Goal: Task Accomplishment & Management: Manage account settings

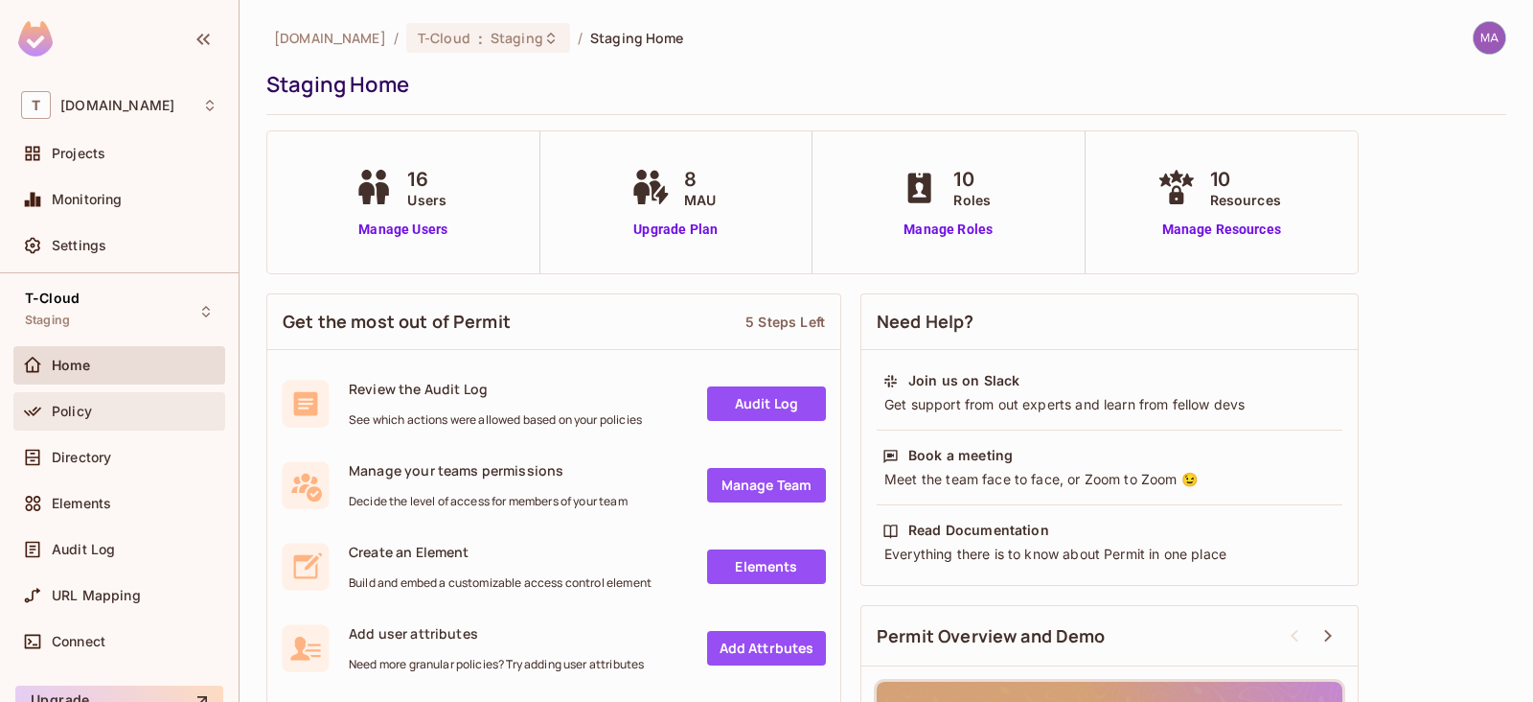
click at [77, 400] on div "Policy" at bounding box center [119, 411] width 196 height 23
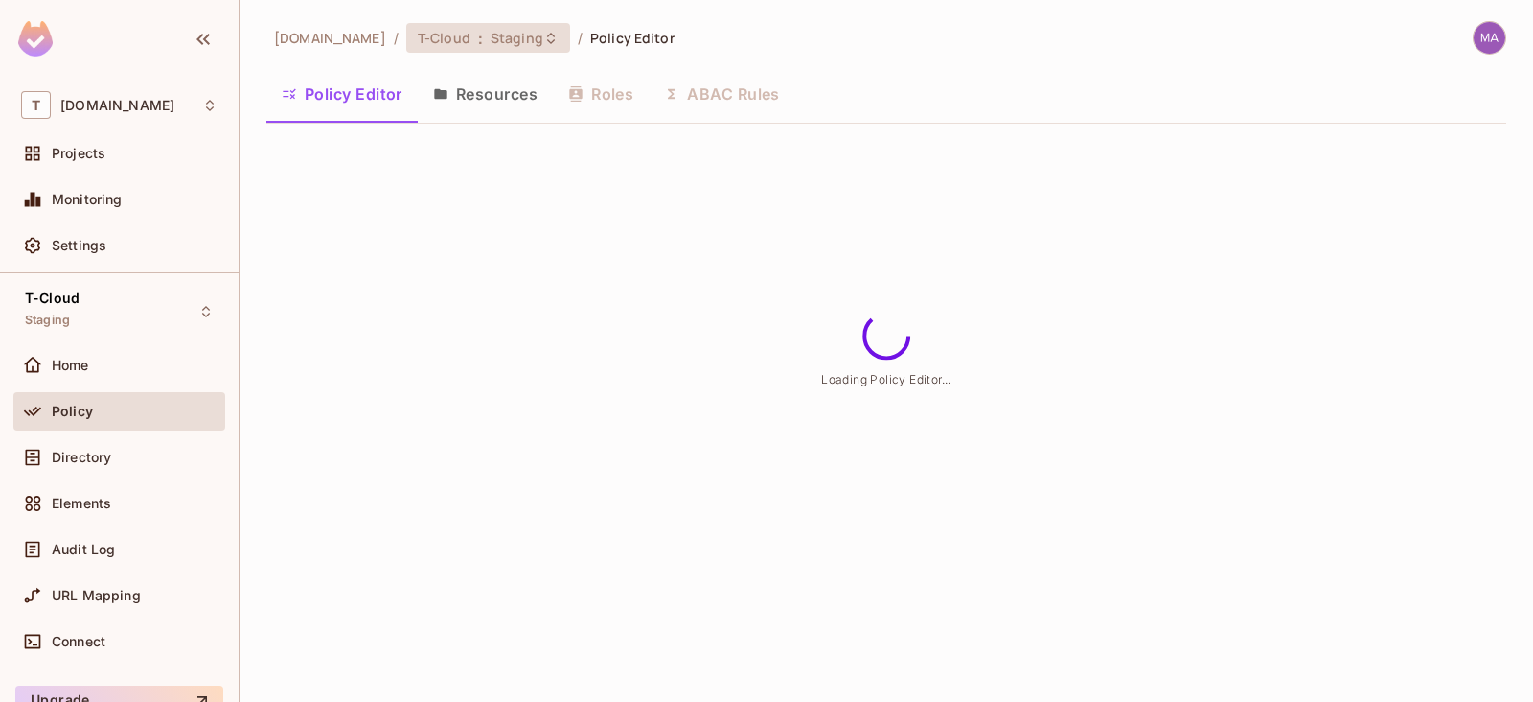
click at [491, 40] on span "Staging" at bounding box center [517, 38] width 53 height 18
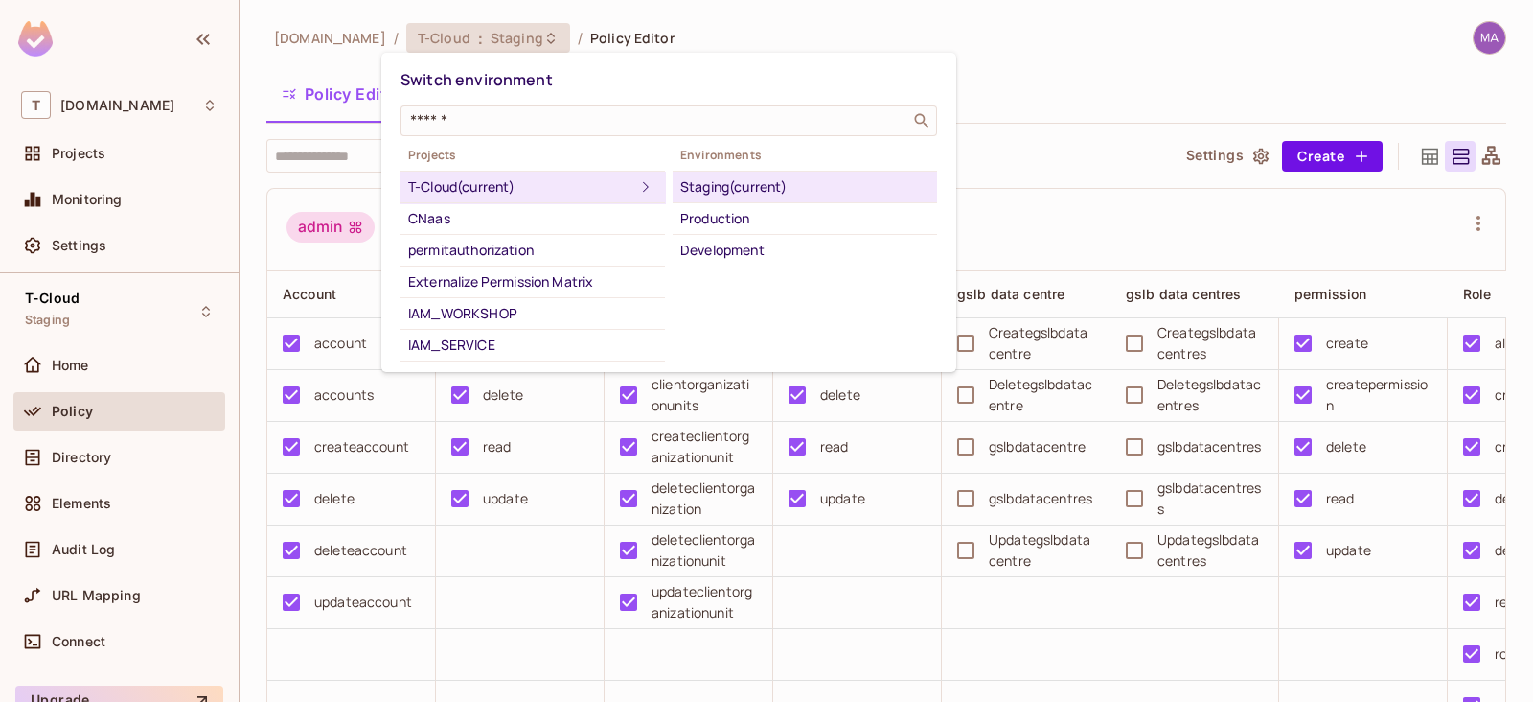
click at [856, 27] on div at bounding box center [766, 351] width 1533 height 702
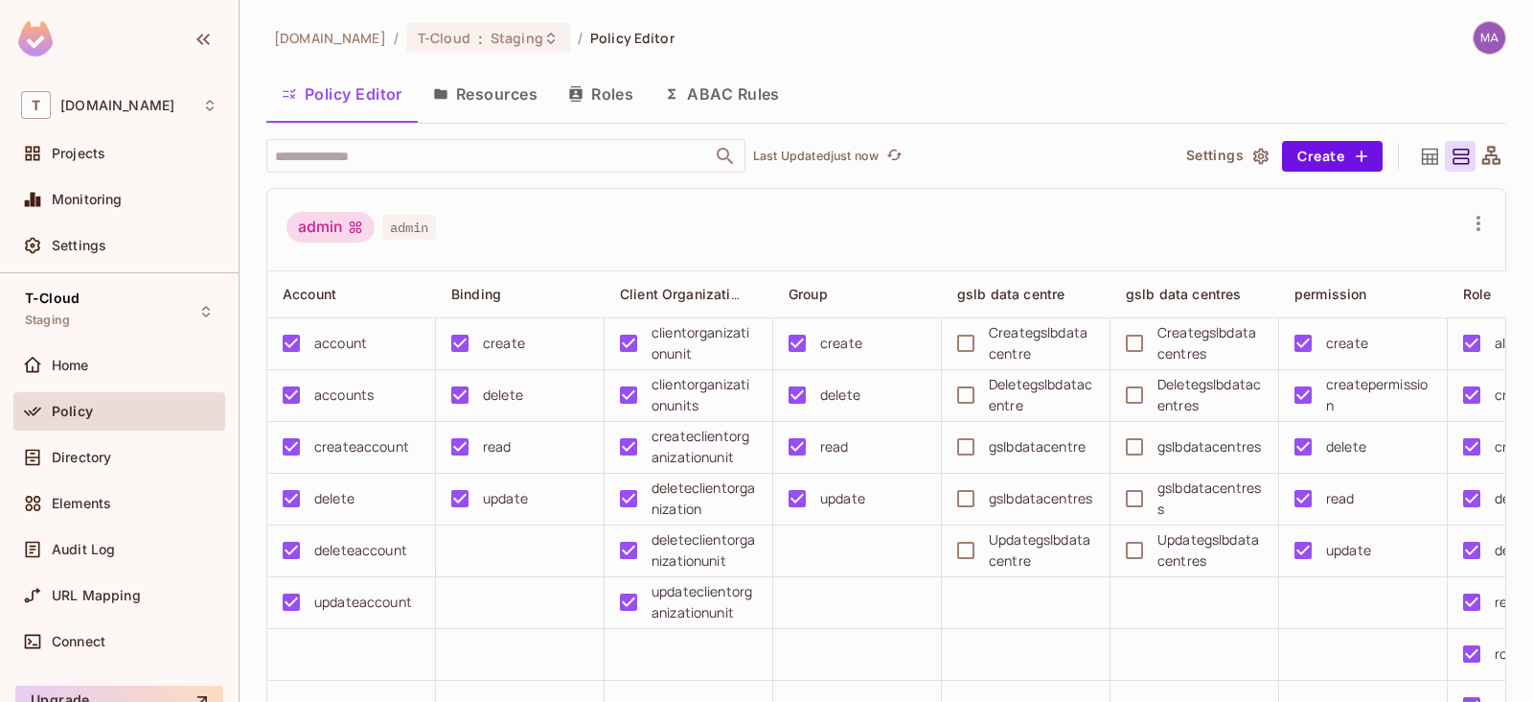
click at [520, 89] on button "Resources" at bounding box center [485, 94] width 135 height 48
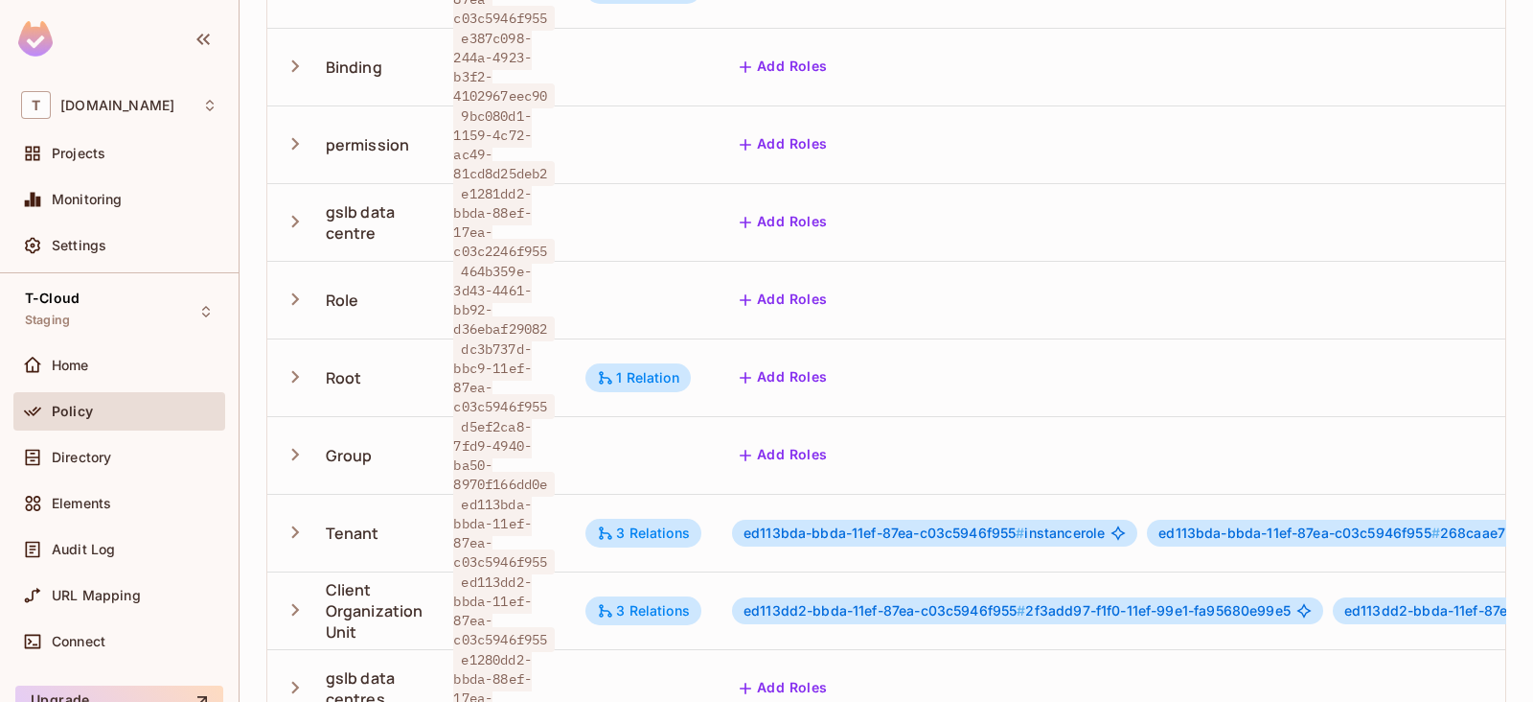
scroll to position [301, 0]
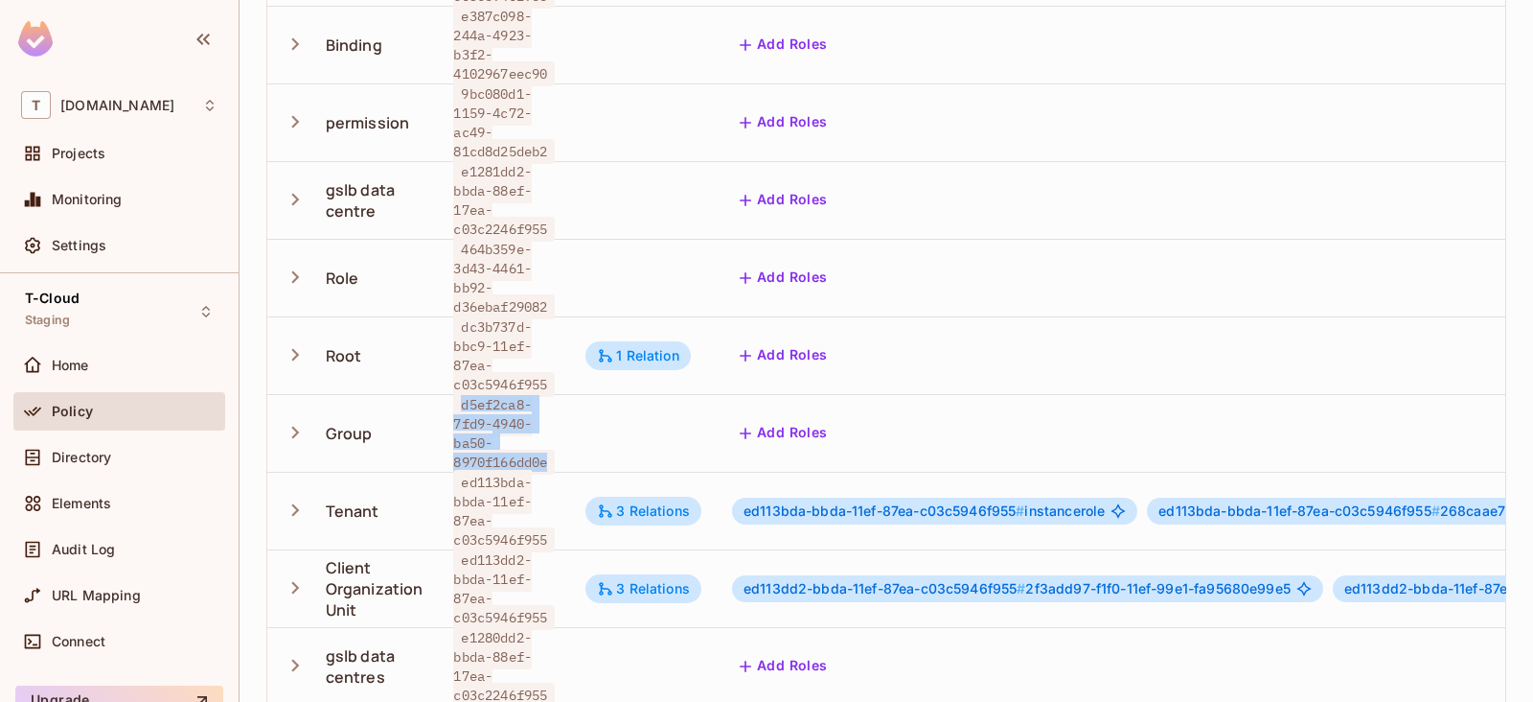
drag, startPoint x: 460, startPoint y: 377, endPoint x: 548, endPoint y: 437, distance: 106.9
click at [548, 437] on span "d5ef2ca8-7fd9-4940-ba50-8970f166dd0e" at bounding box center [504, 433] width 102 height 82
copy span "d5ef2ca8-7fd9-4940-ba50-8970f166dd0e"
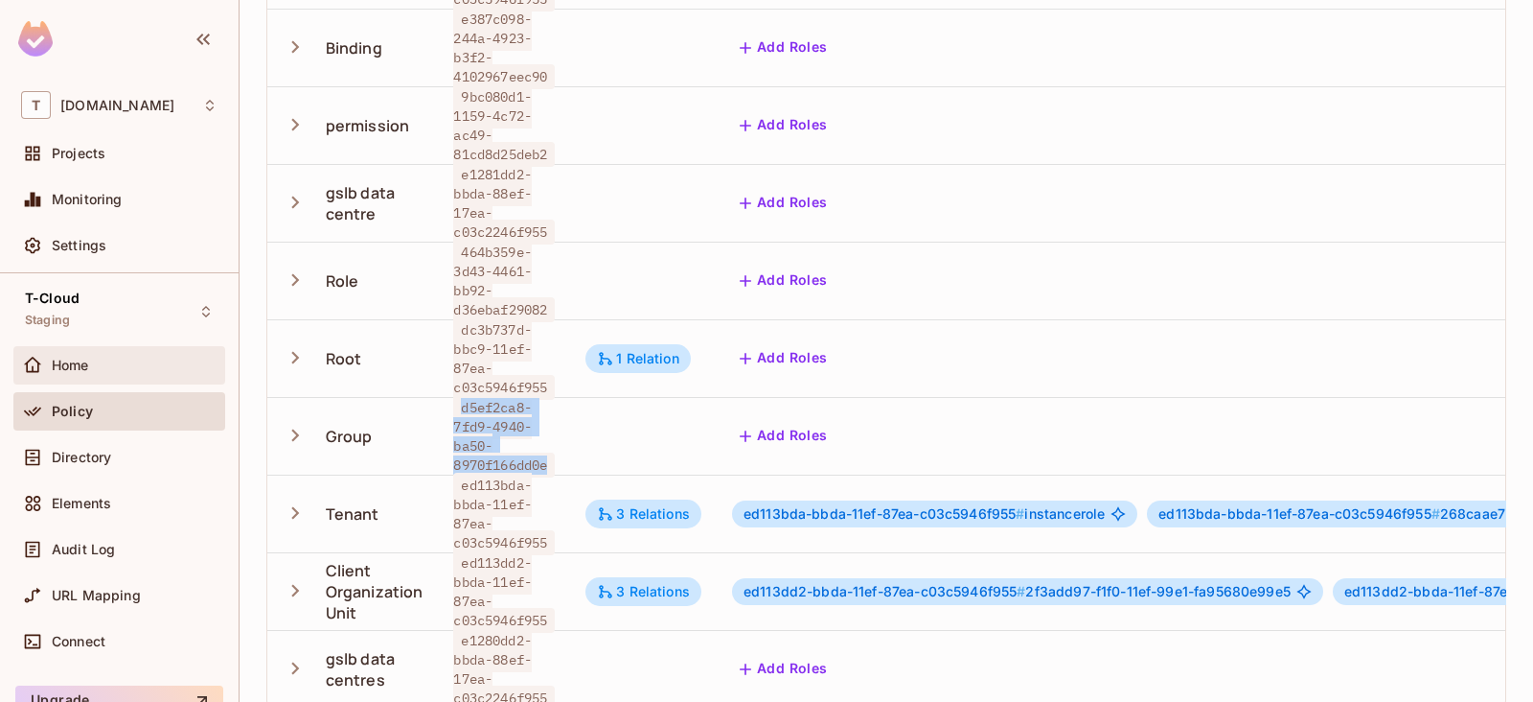
scroll to position [0, 0]
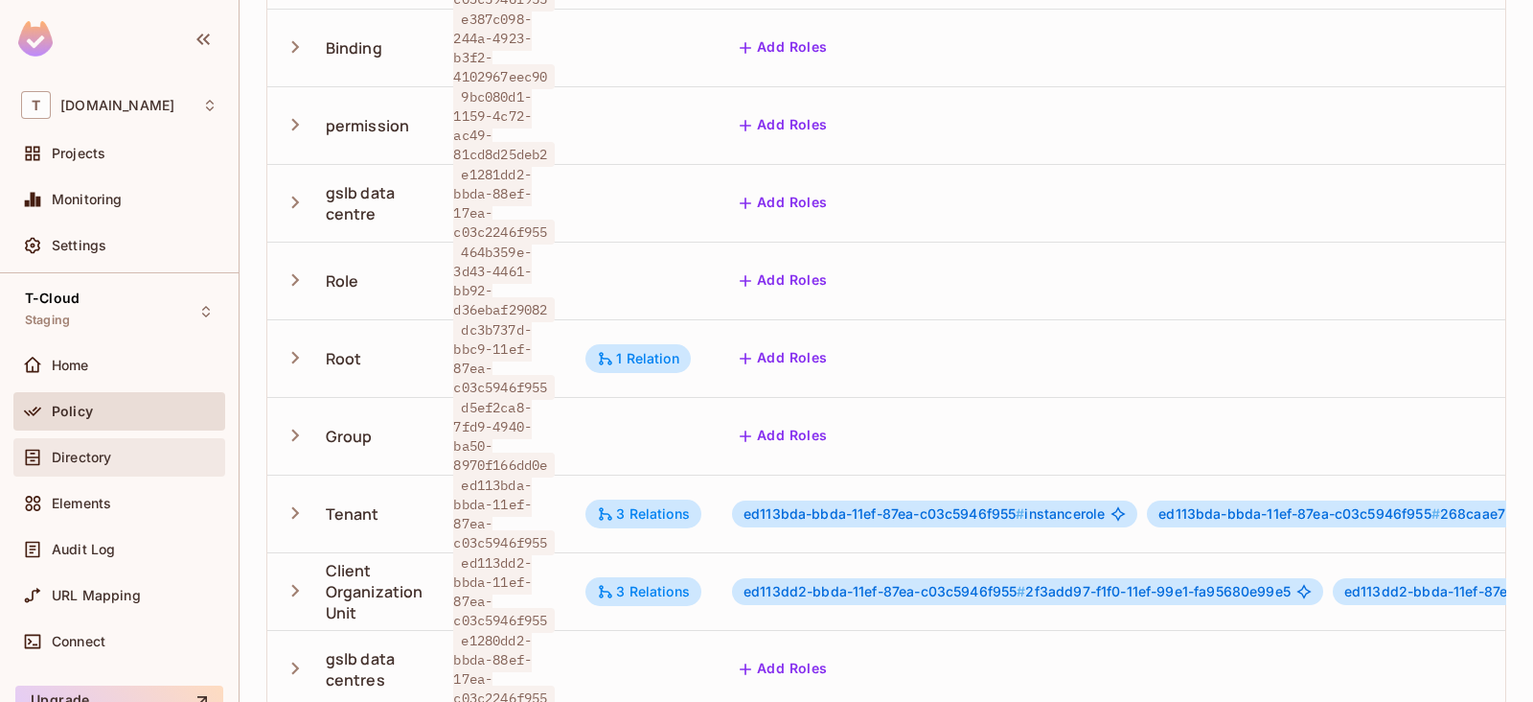
click at [63, 457] on span "Directory" at bounding box center [81, 456] width 59 height 15
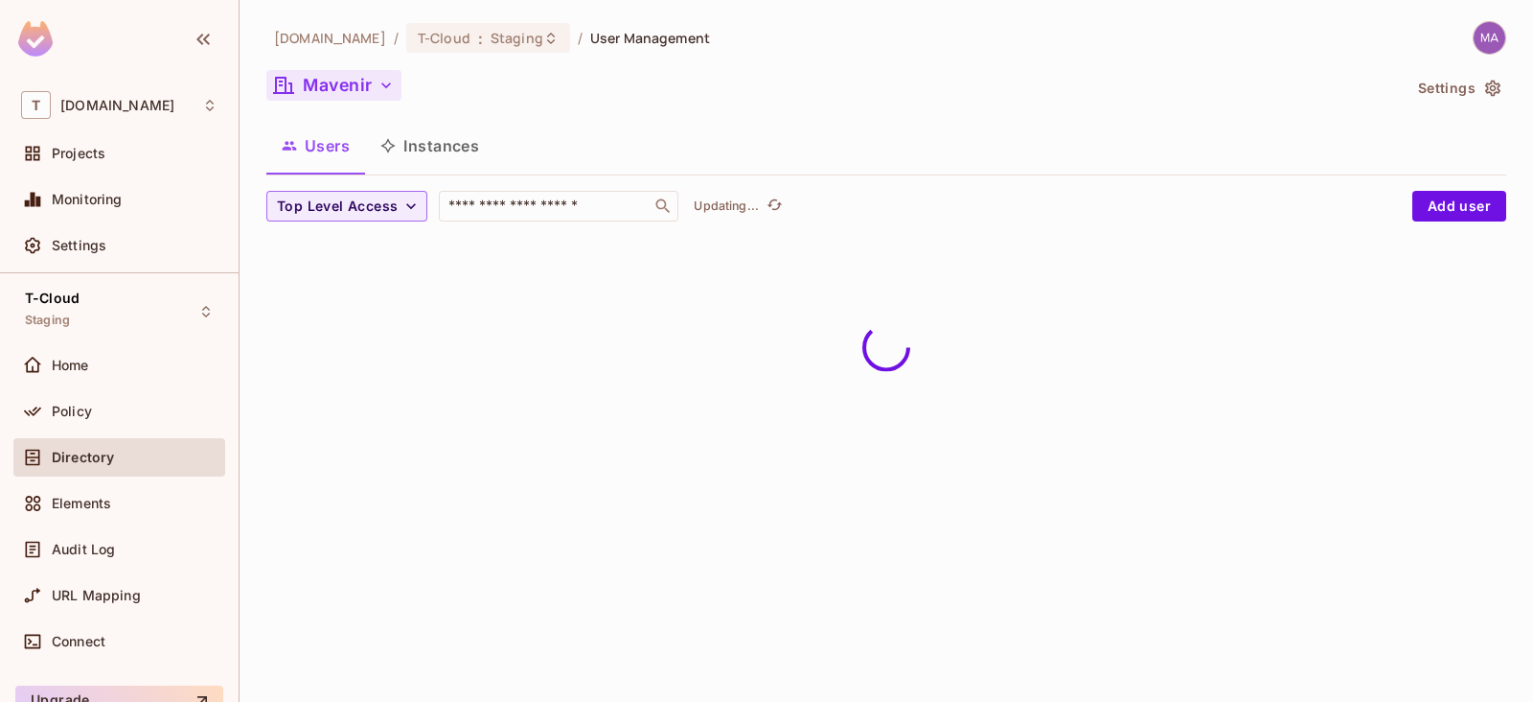
click at [371, 89] on button "Mavenir" at bounding box center [333, 85] width 135 height 31
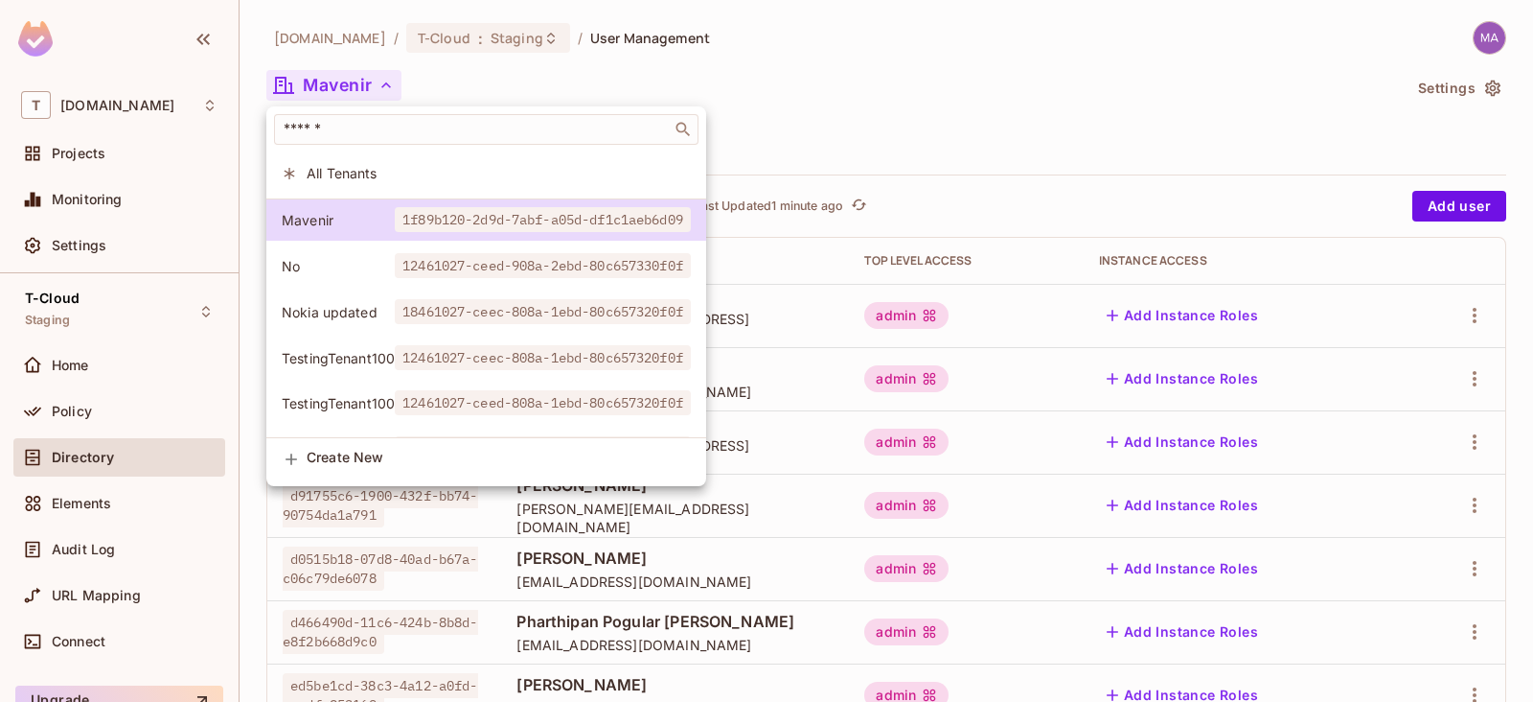
click at [930, 130] on div at bounding box center [766, 351] width 1533 height 702
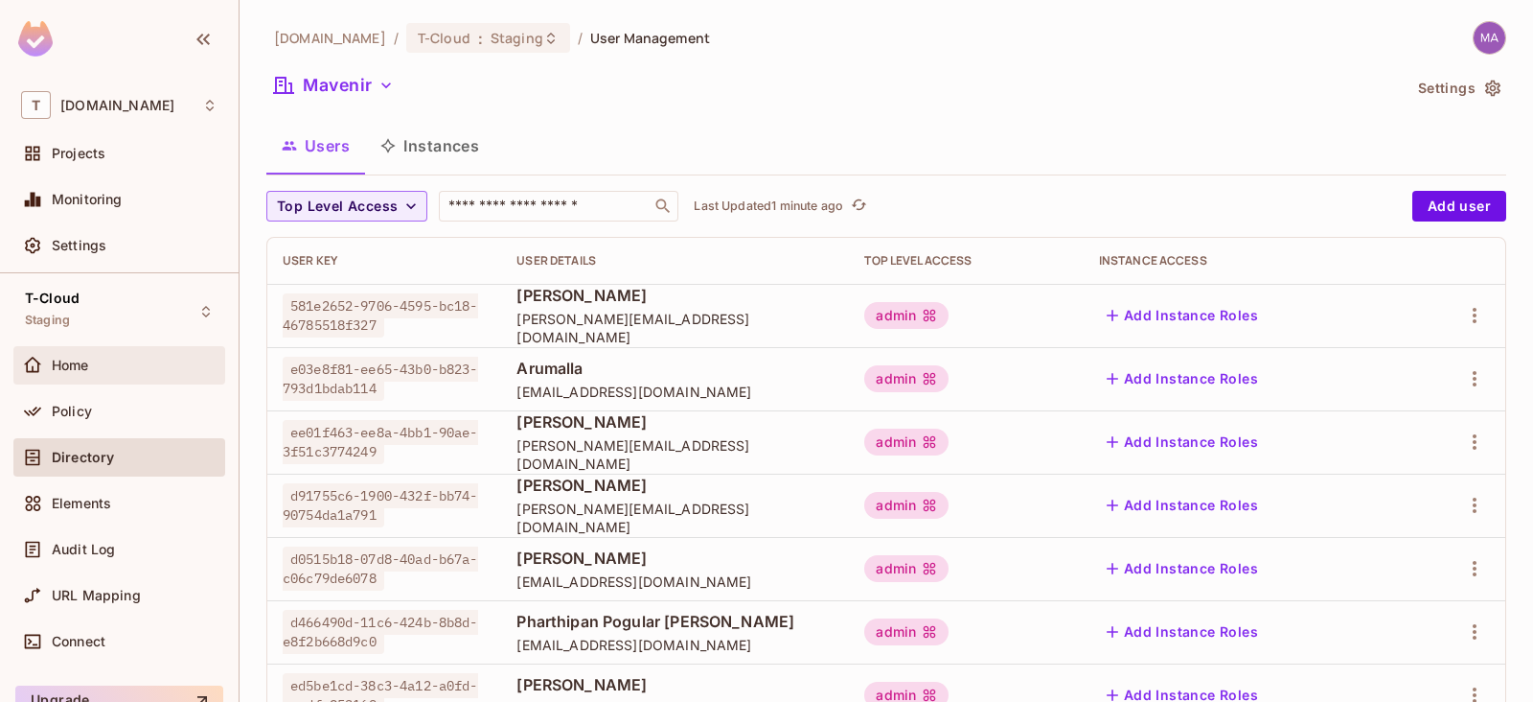
click at [91, 367] on div "Home" at bounding box center [135, 364] width 166 height 15
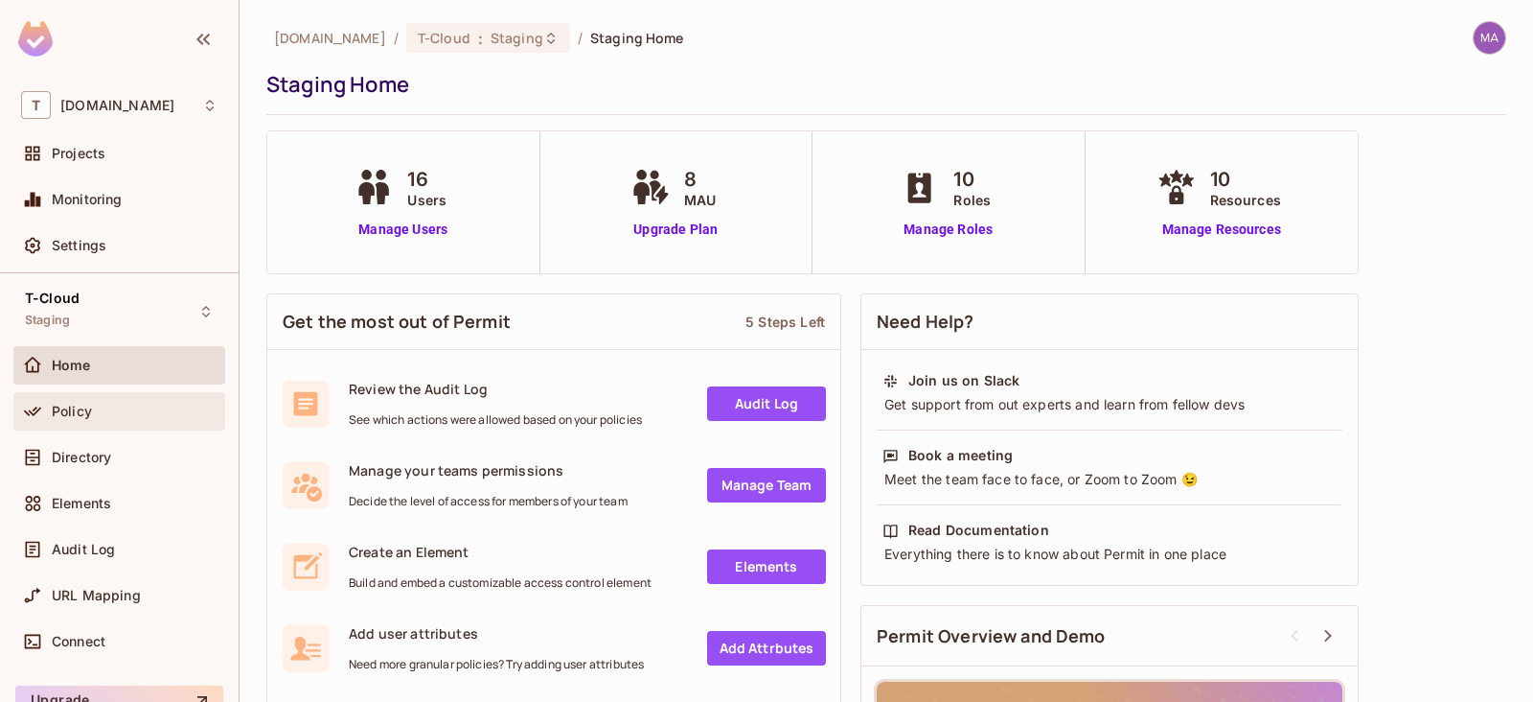
click at [153, 405] on div "Policy" at bounding box center [135, 410] width 166 height 15
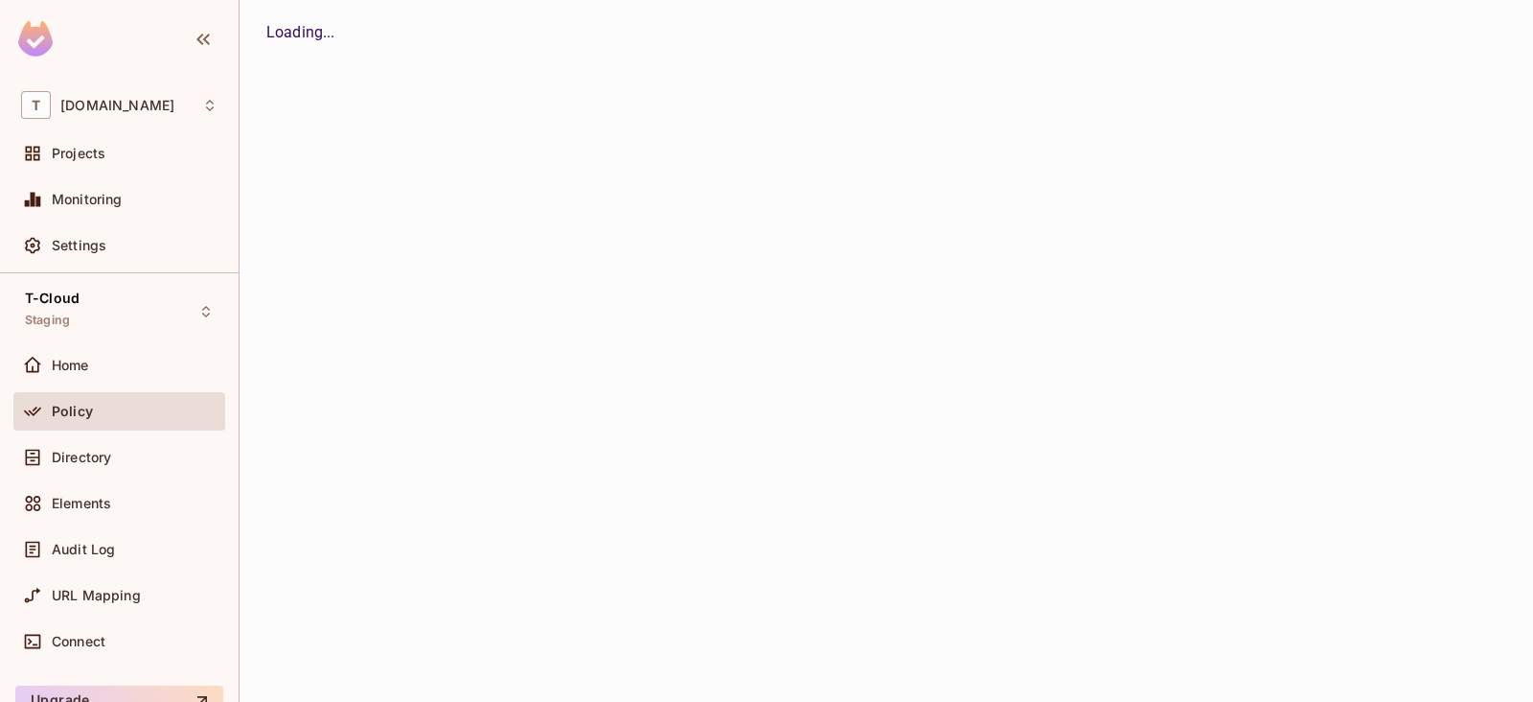
click at [125, 127] on div "T [DOMAIN_NAME] Projects Monitoring Settings" at bounding box center [119, 178] width 239 height 190
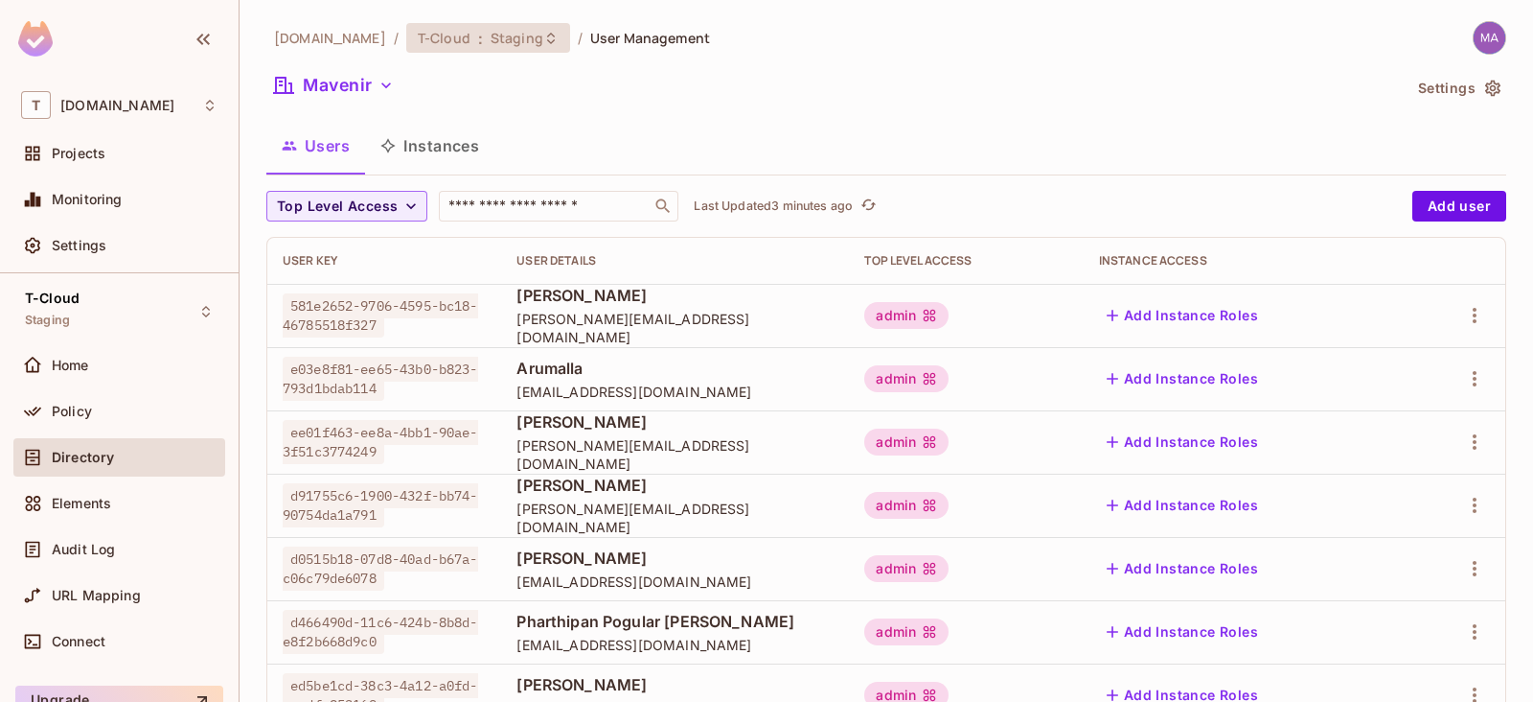
click at [491, 44] on span "Staging" at bounding box center [517, 38] width 53 height 18
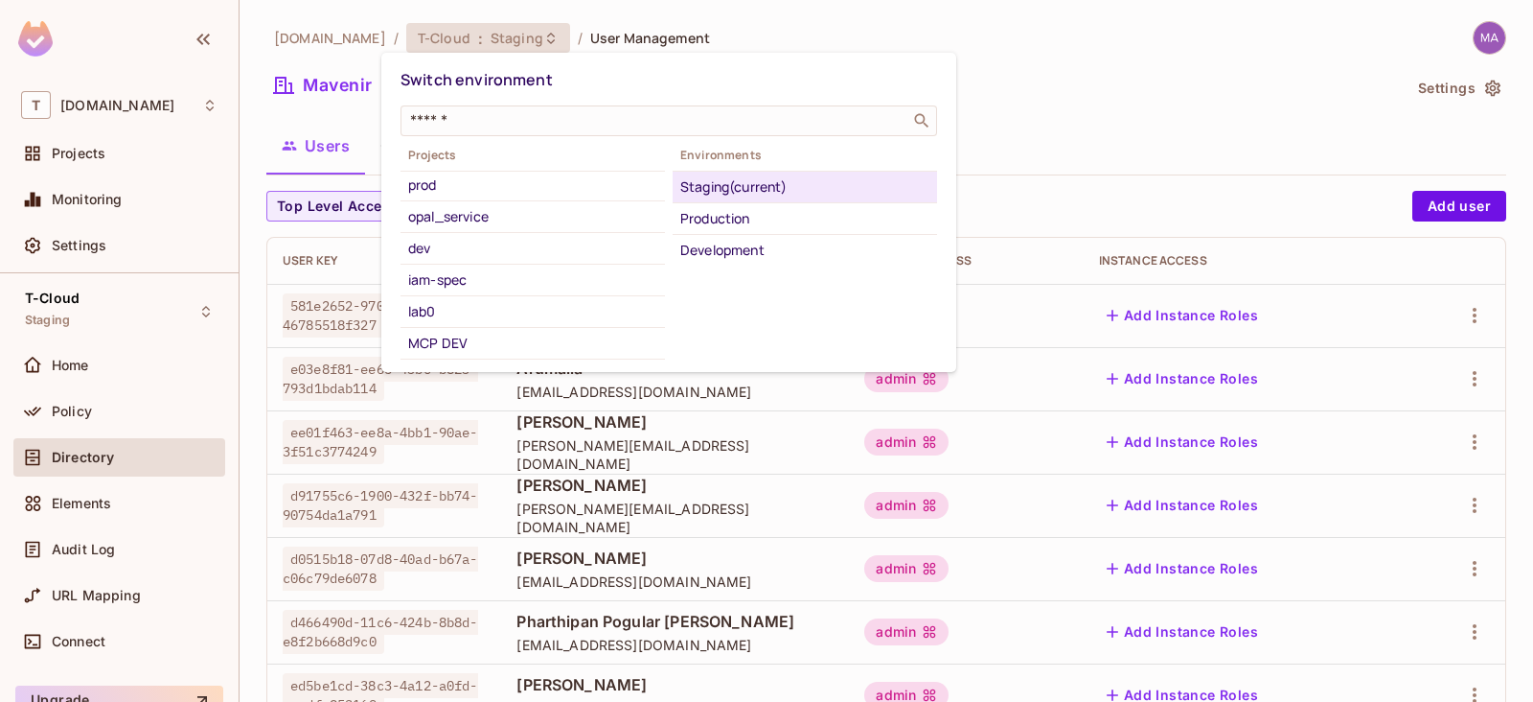
scroll to position [191, 0]
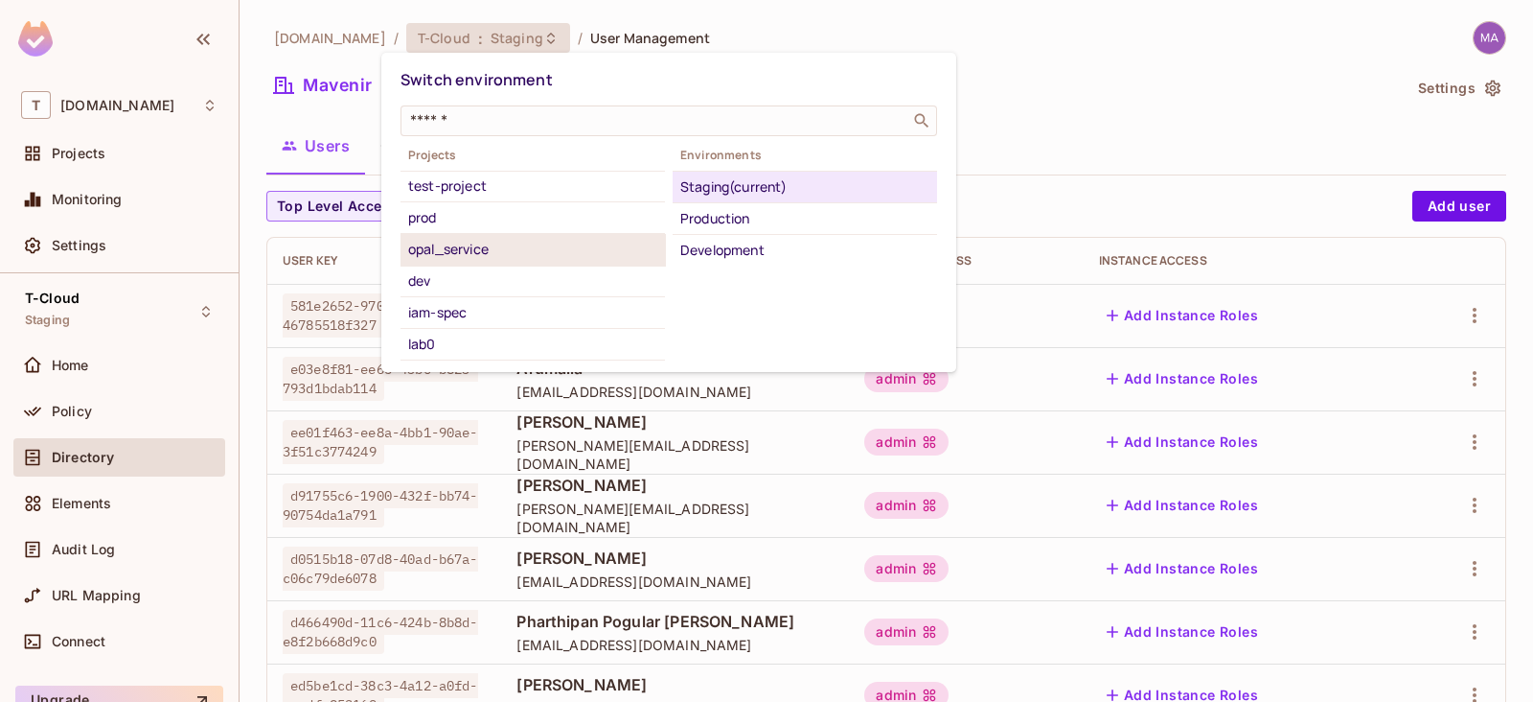
click at [486, 242] on div "opal_service" at bounding box center [532, 249] width 249 height 23
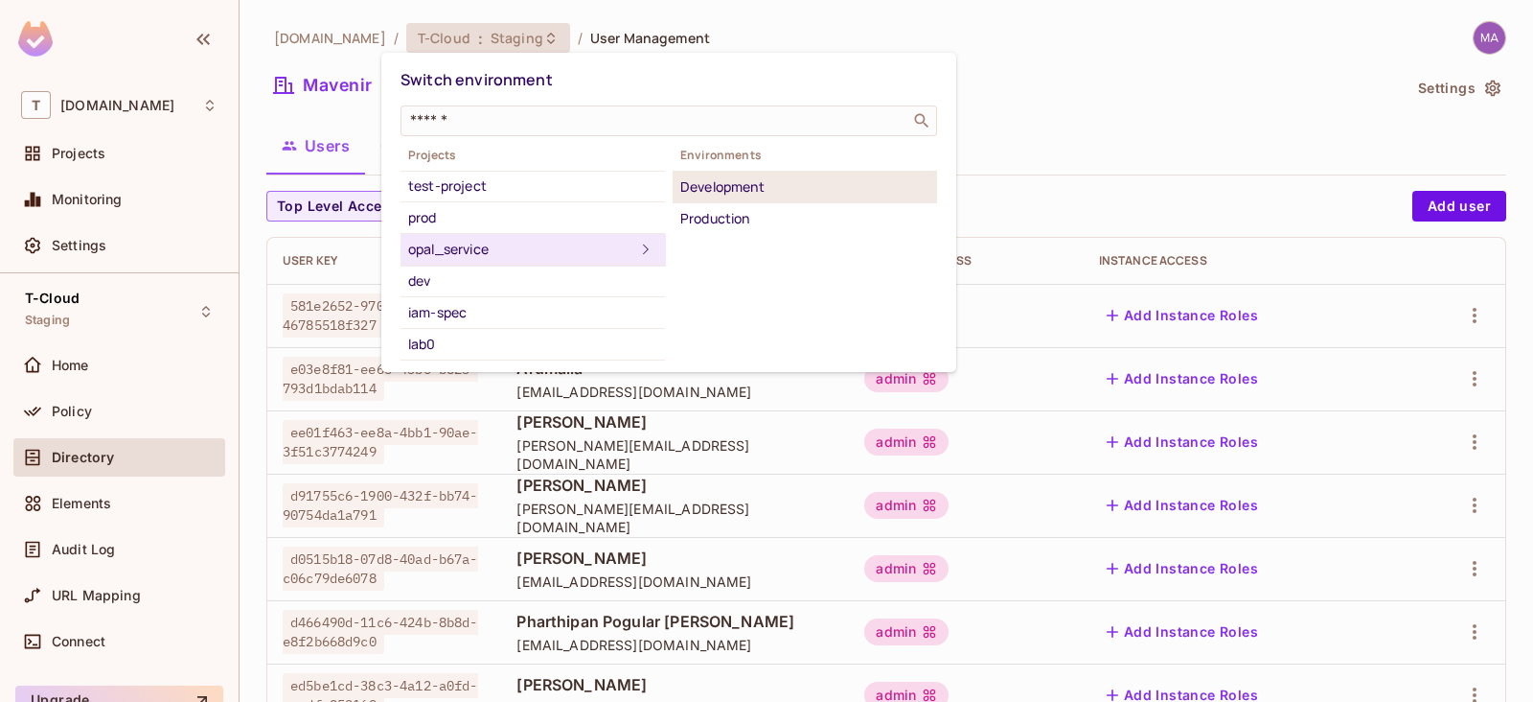
click at [745, 187] on div "Development" at bounding box center [804, 186] width 249 height 23
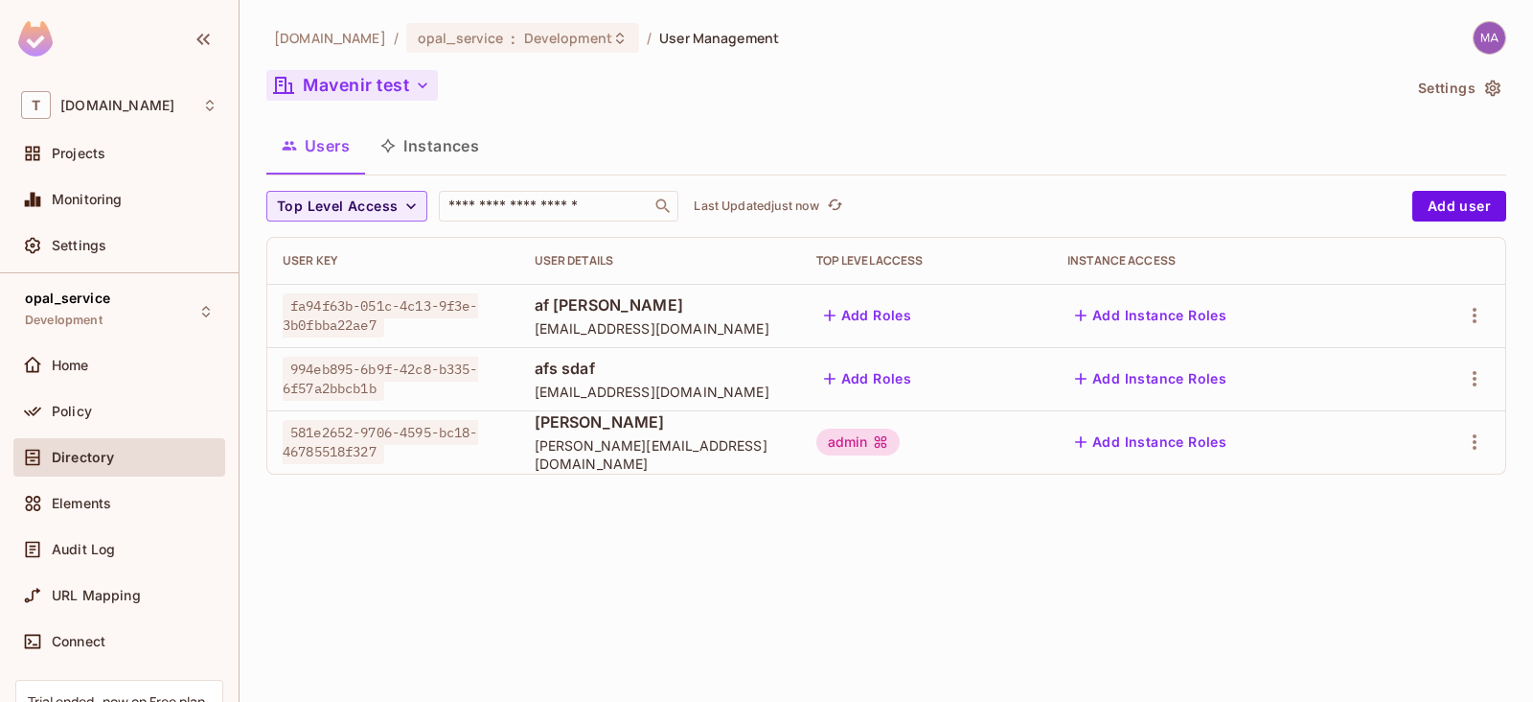
click at [416, 80] on icon "button" at bounding box center [422, 85] width 19 height 19
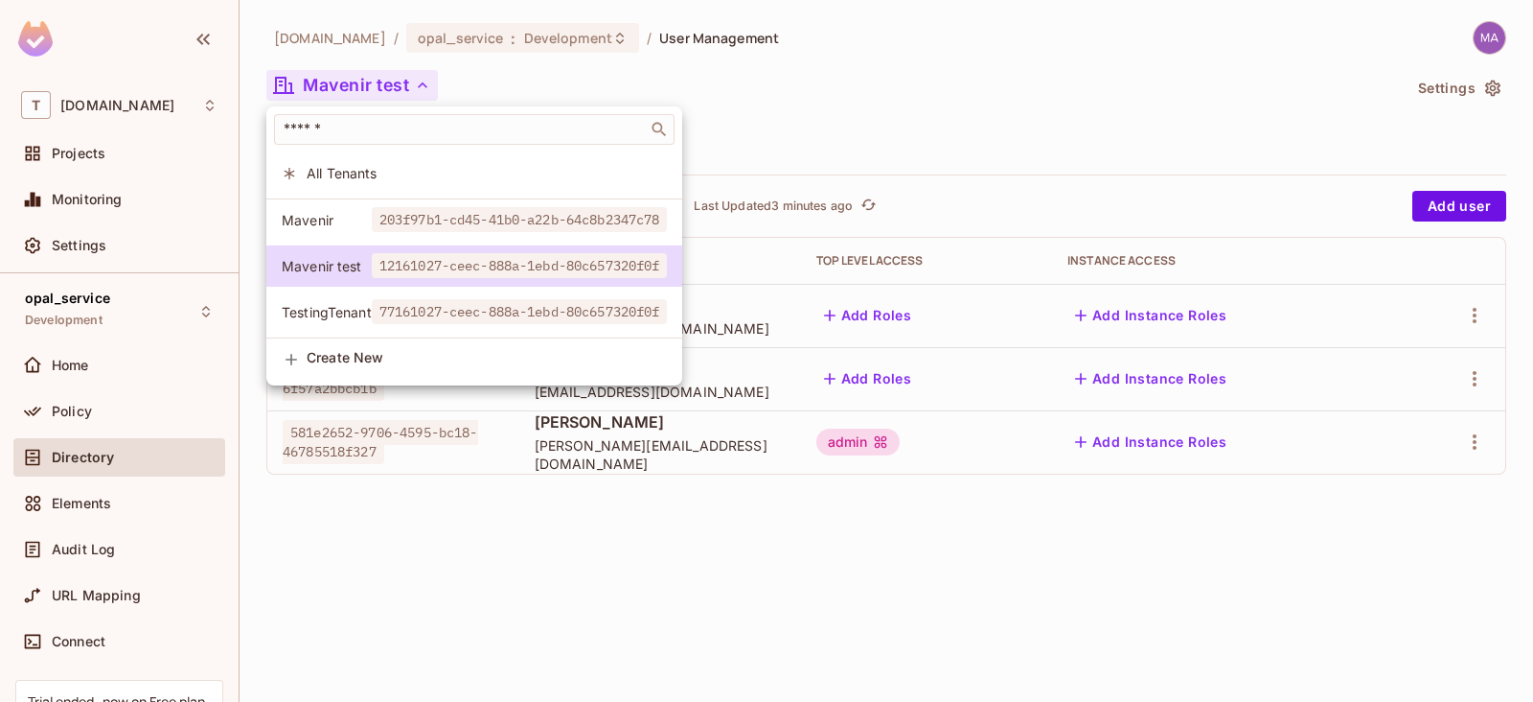
click at [992, 92] on div at bounding box center [766, 351] width 1533 height 702
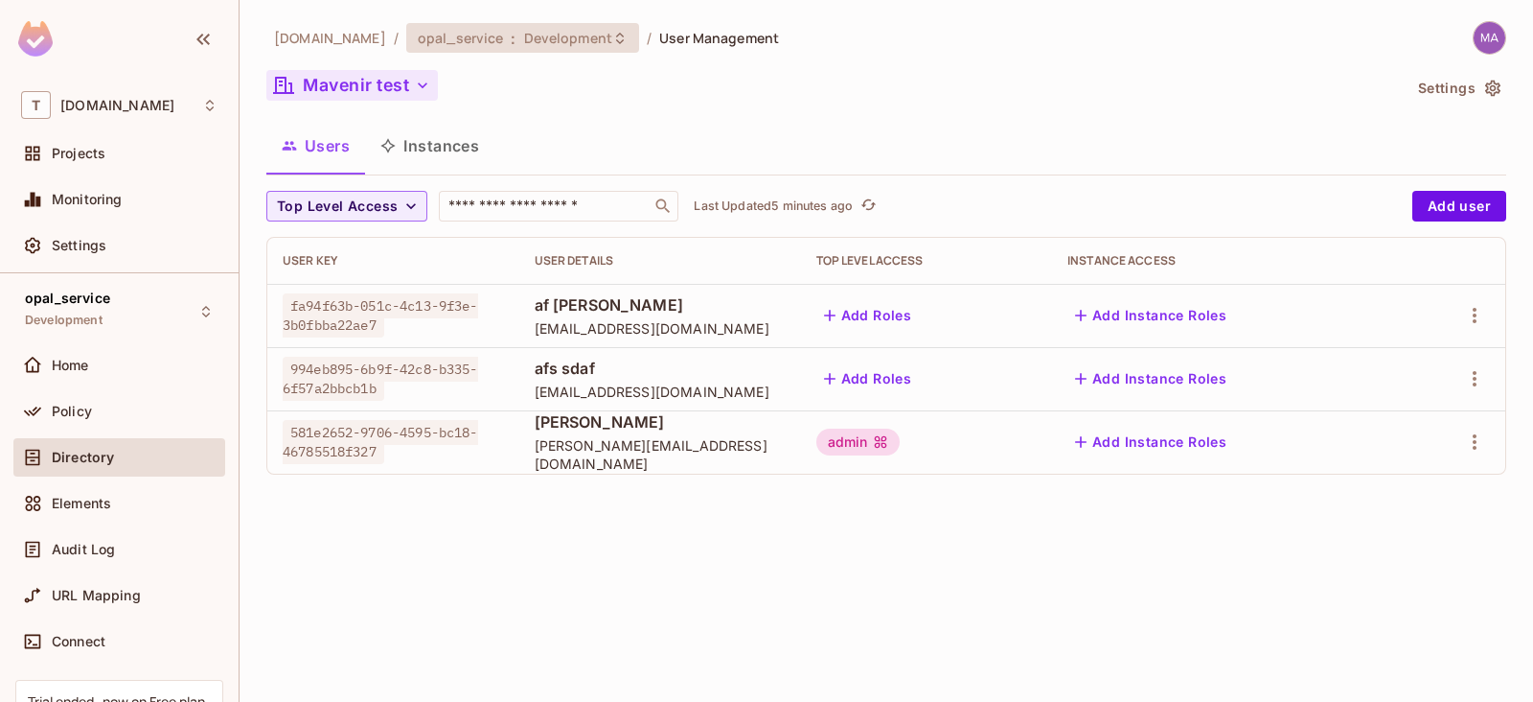
click at [524, 42] on span "Development" at bounding box center [568, 38] width 88 height 18
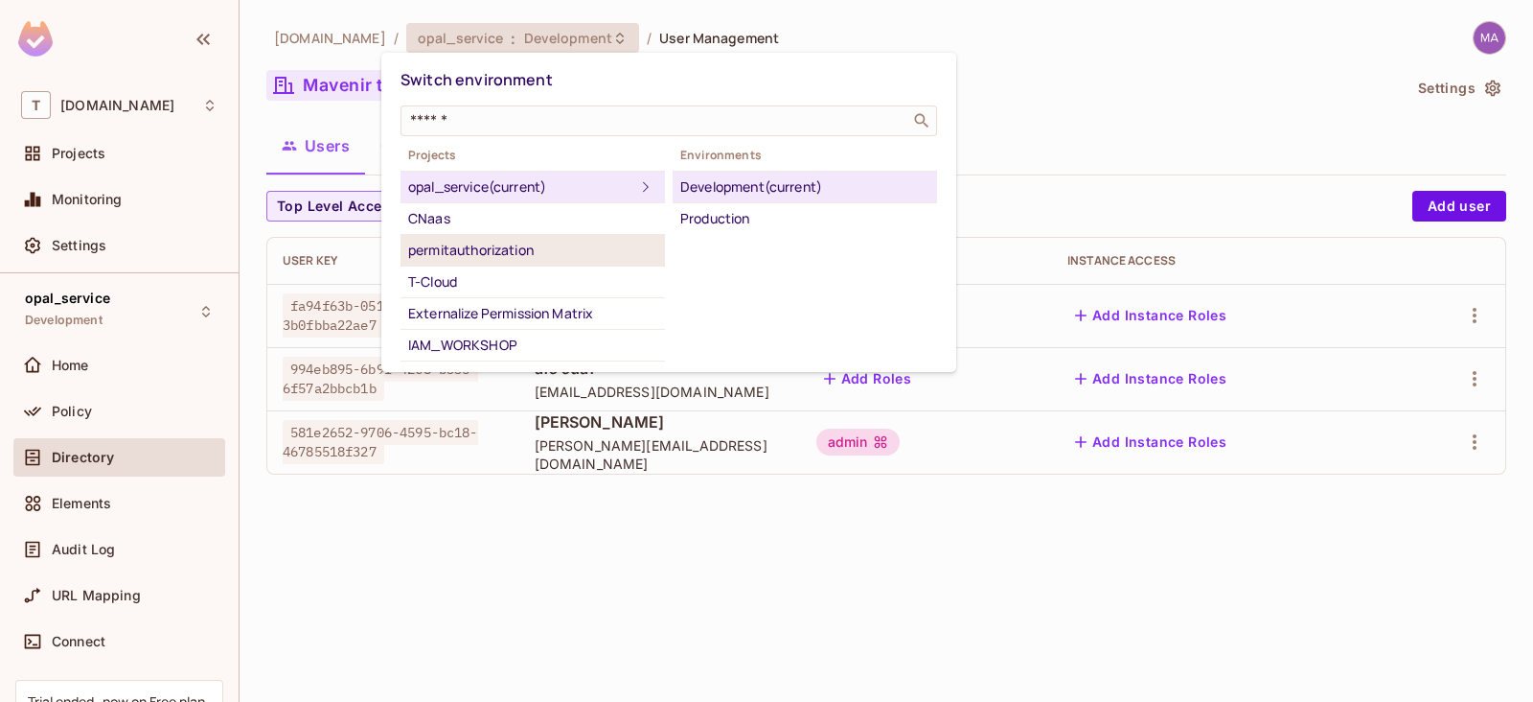
drag, startPoint x: 476, startPoint y: 276, endPoint x: 628, endPoint y: 246, distance: 154.3
click at [476, 277] on div "T-Cloud" at bounding box center [532, 281] width 249 height 23
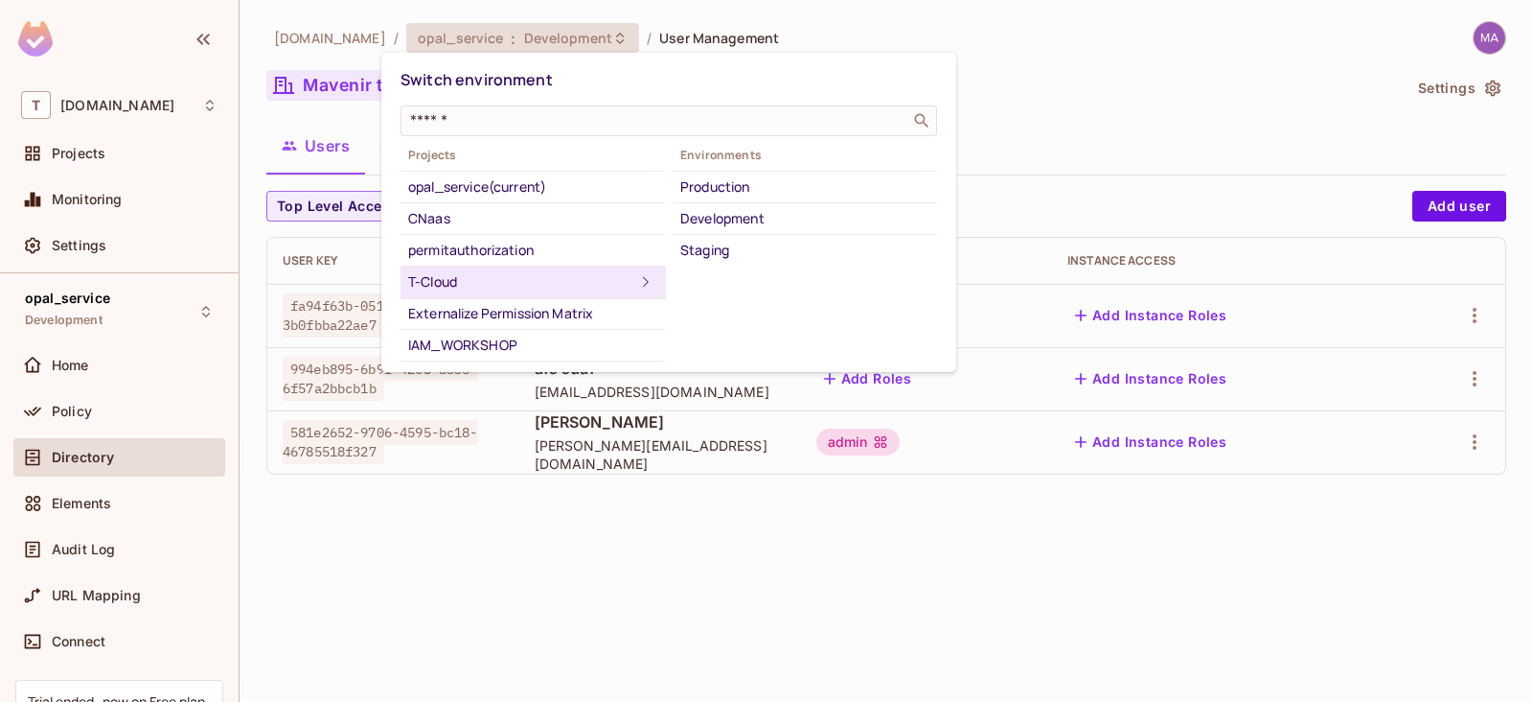
click at [746, 245] on div "Staging" at bounding box center [804, 250] width 249 height 23
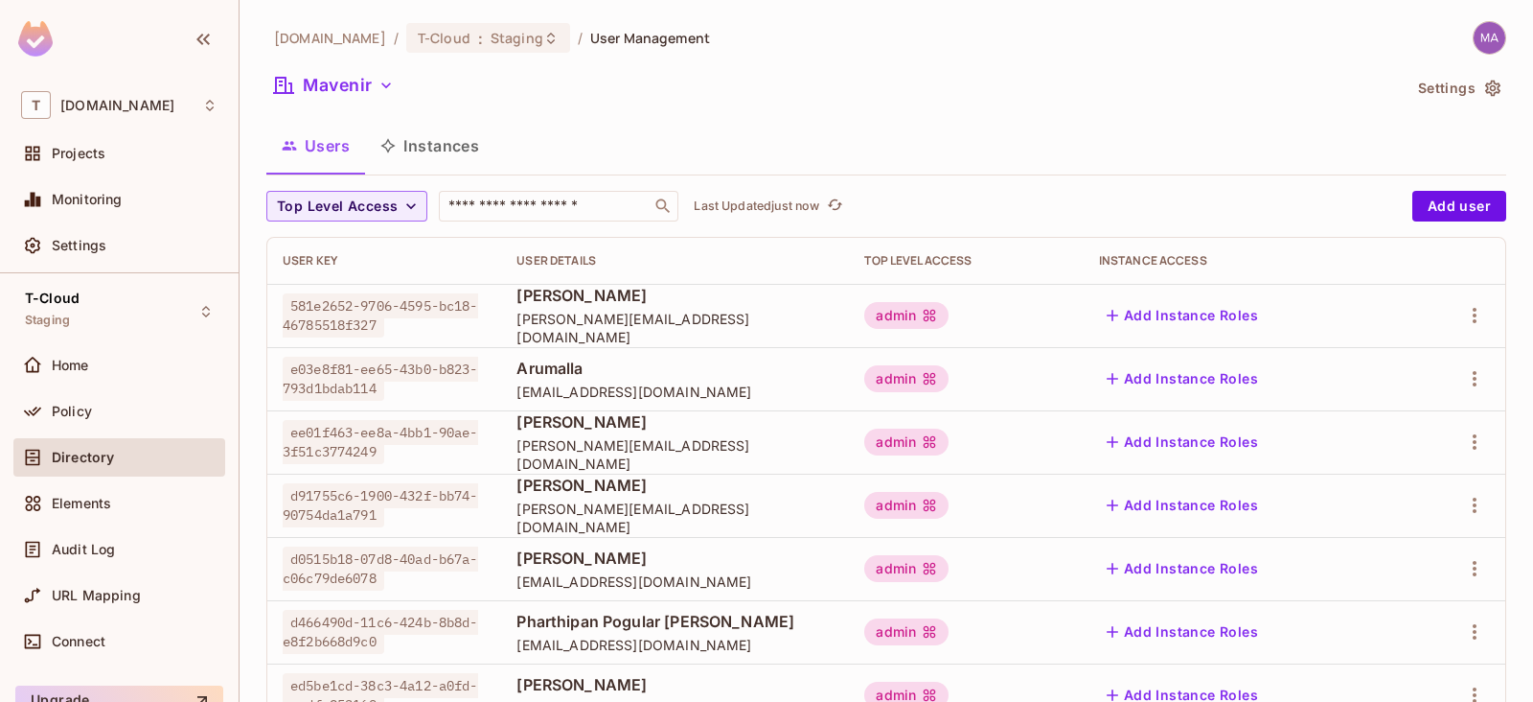
click at [1486, 28] on div at bounding box center [1481, 38] width 51 height 34
click at [1476, 35] on img at bounding box center [1490, 38] width 32 height 32
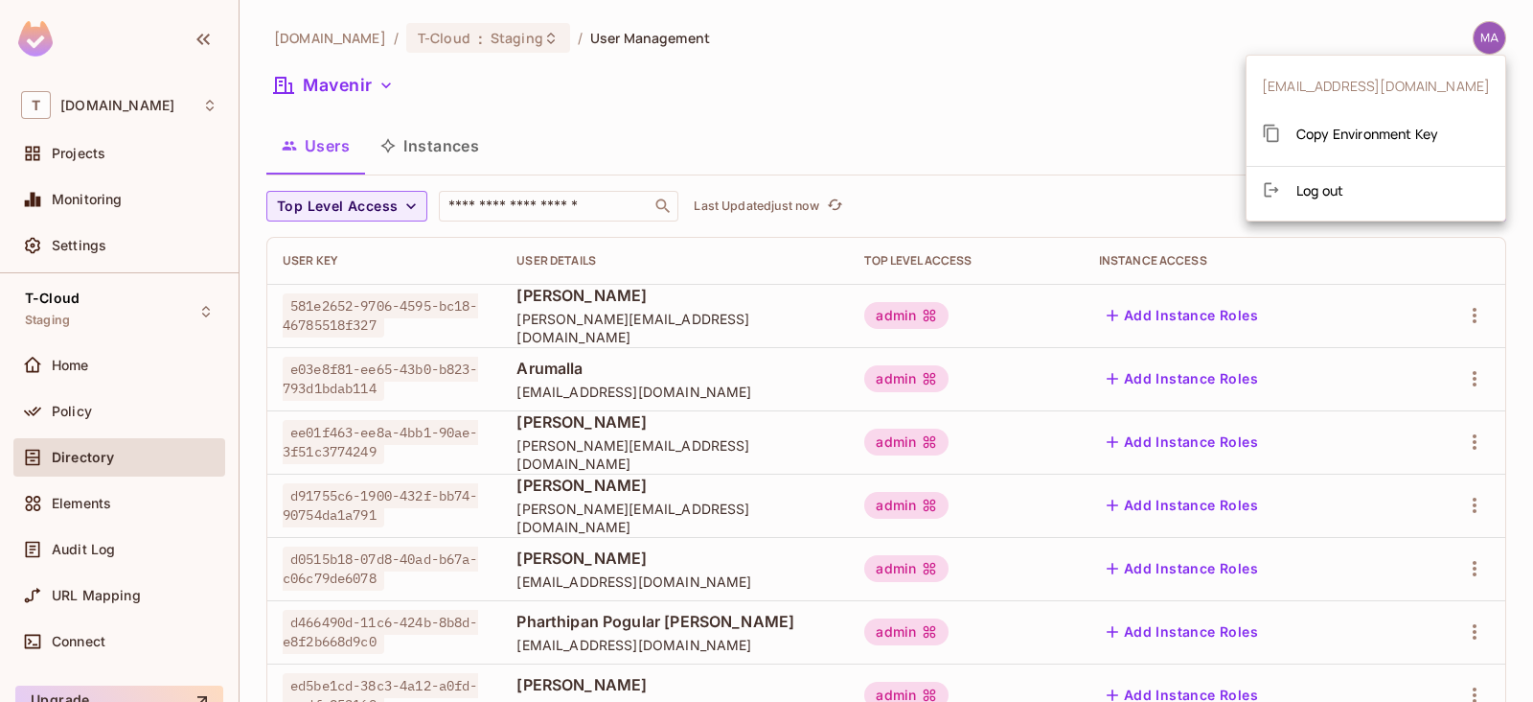
click at [1380, 136] on span "Copy Environment Key" at bounding box center [1368, 134] width 142 height 18
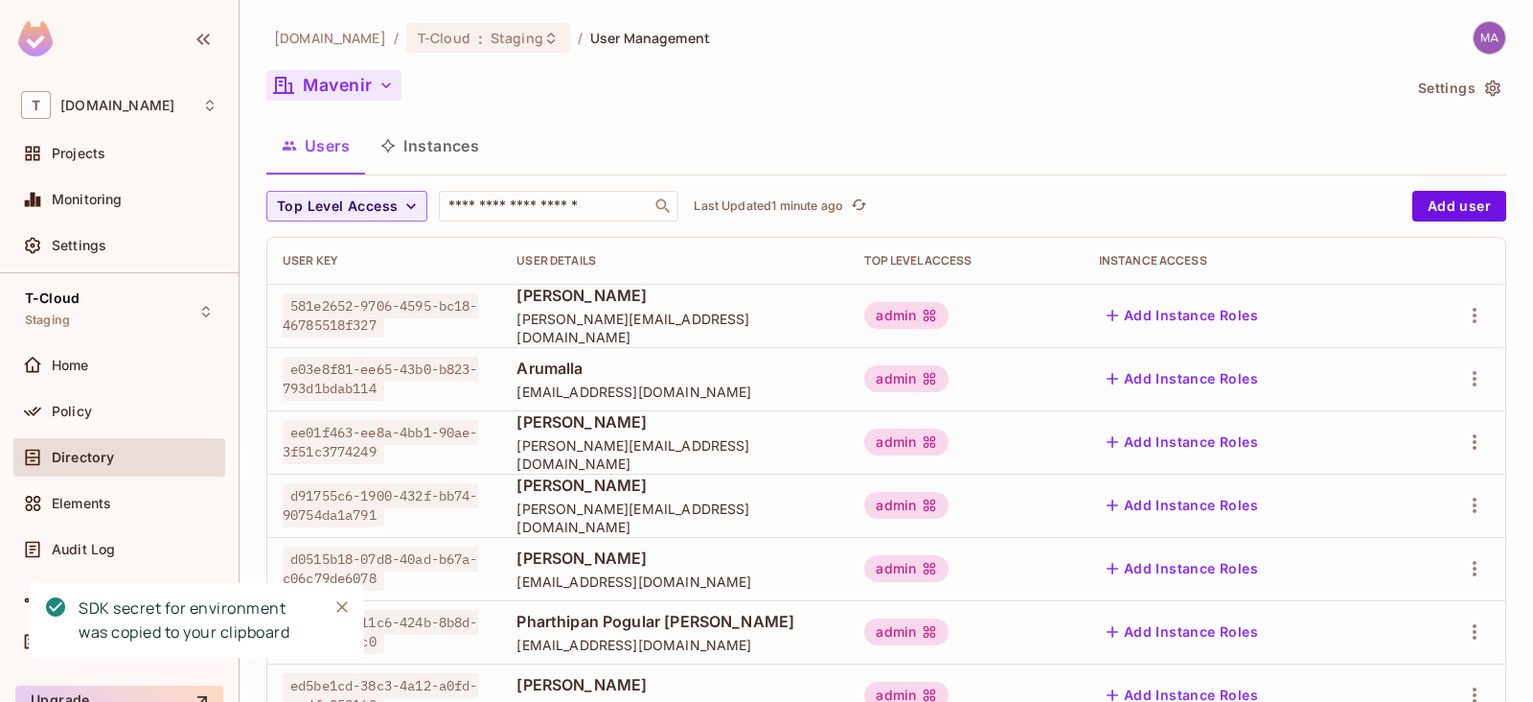
click at [363, 85] on button "Mavenir" at bounding box center [333, 85] width 135 height 31
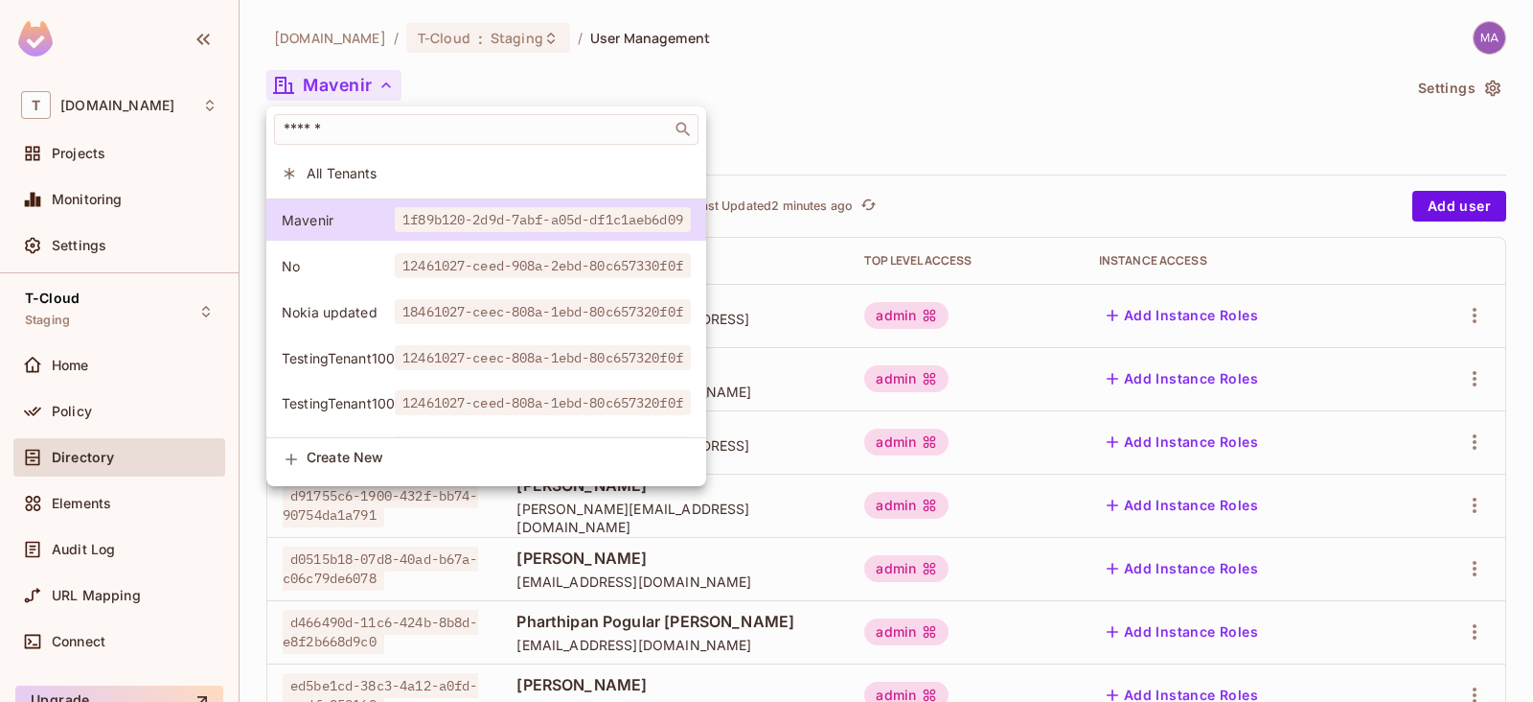
click at [879, 130] on div at bounding box center [766, 351] width 1533 height 702
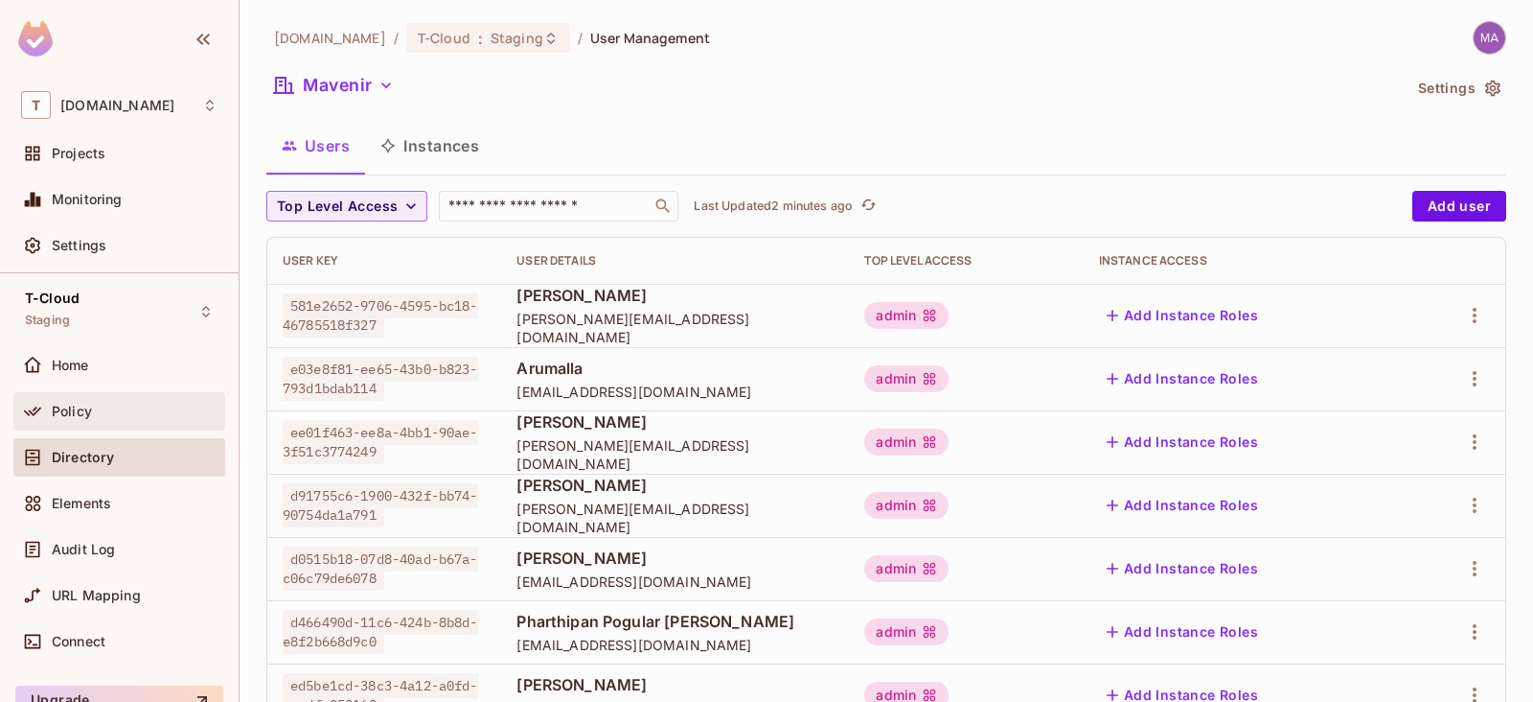
click at [61, 424] on div "Policy" at bounding box center [119, 411] width 212 height 38
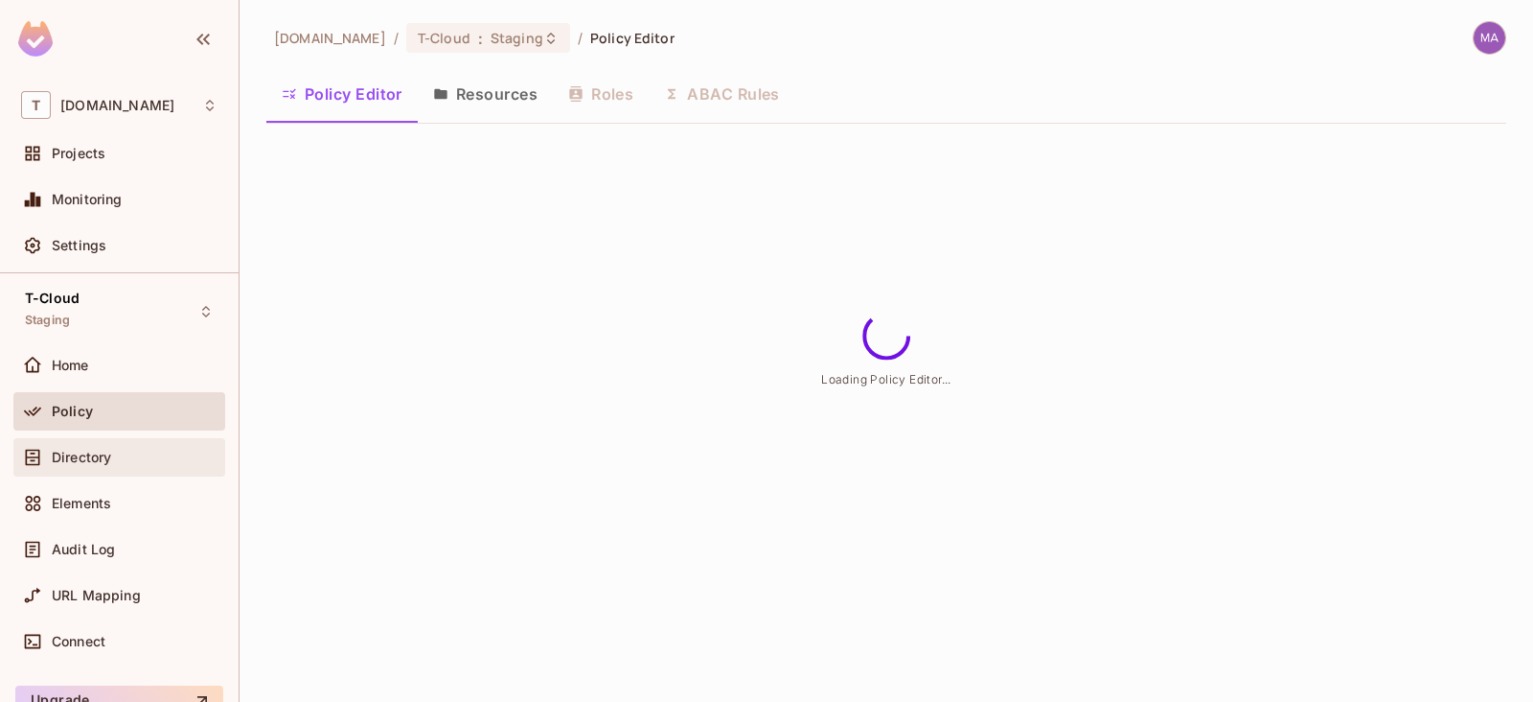
click at [105, 455] on span "Directory" at bounding box center [81, 456] width 59 height 15
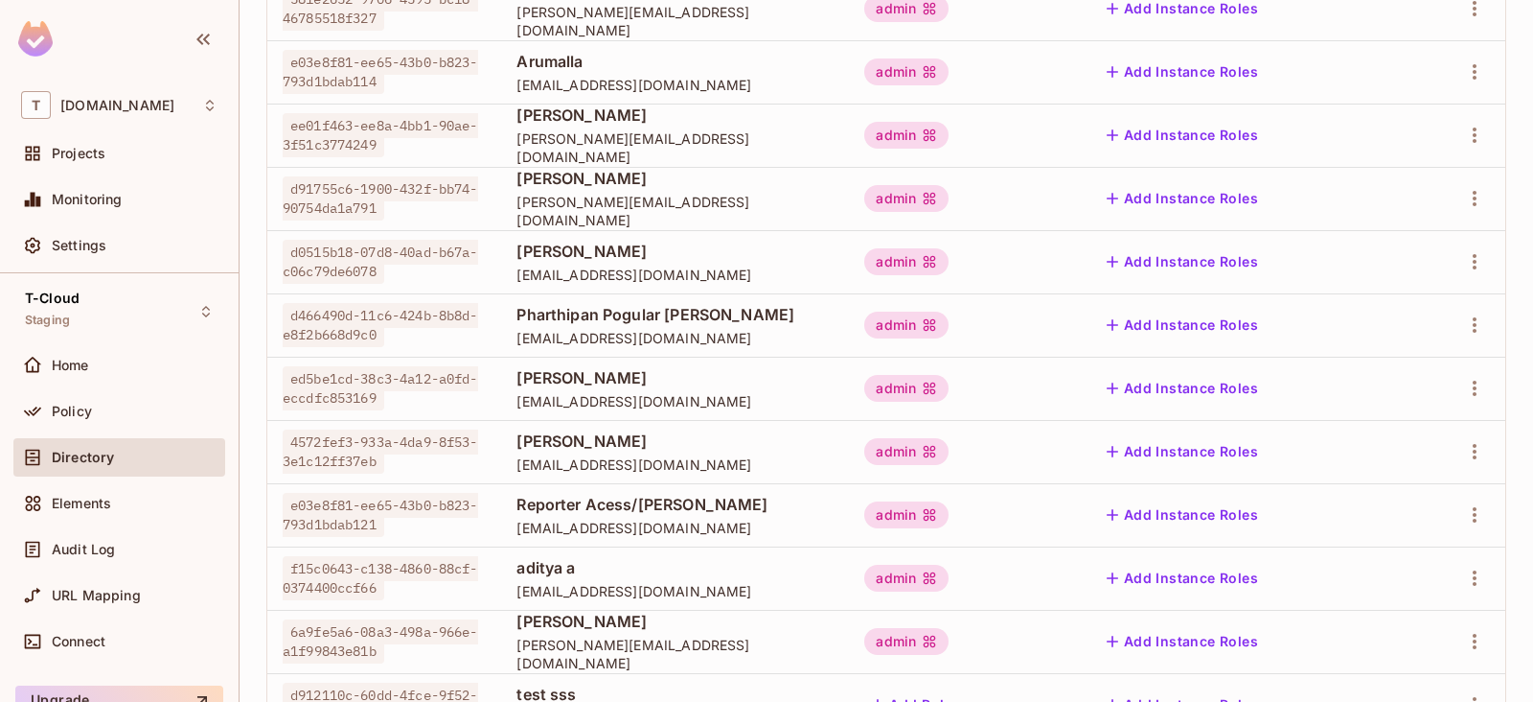
scroll to position [359, 0]
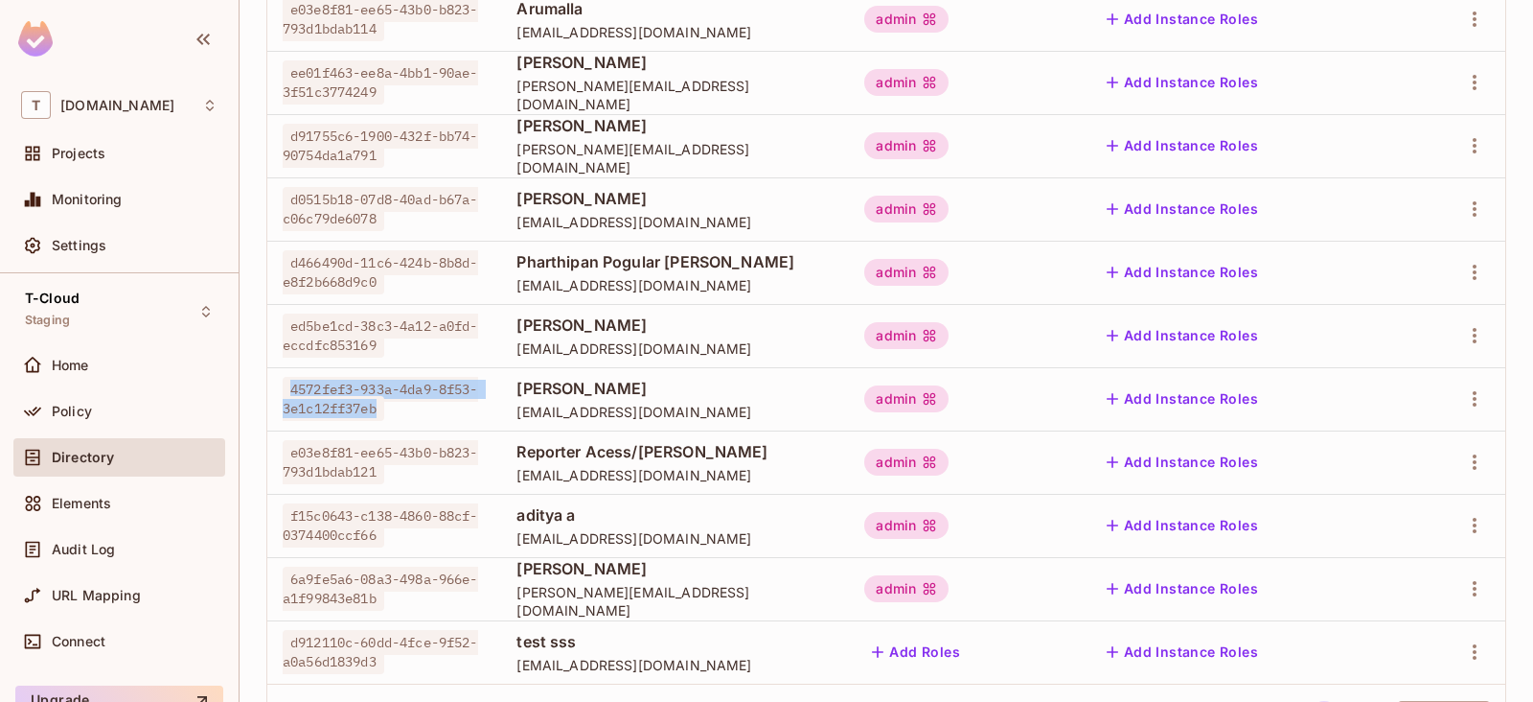
drag, startPoint x: 425, startPoint y: 405, endPoint x: 291, endPoint y: 395, distance: 133.6
click at [291, 395] on span "4572fef3-933a-4da9-8f53-3e1c12ff37eb" at bounding box center [381, 399] width 196 height 44
copy span "4572fef3-933a-4da9-8f53-3e1c12ff37eb"
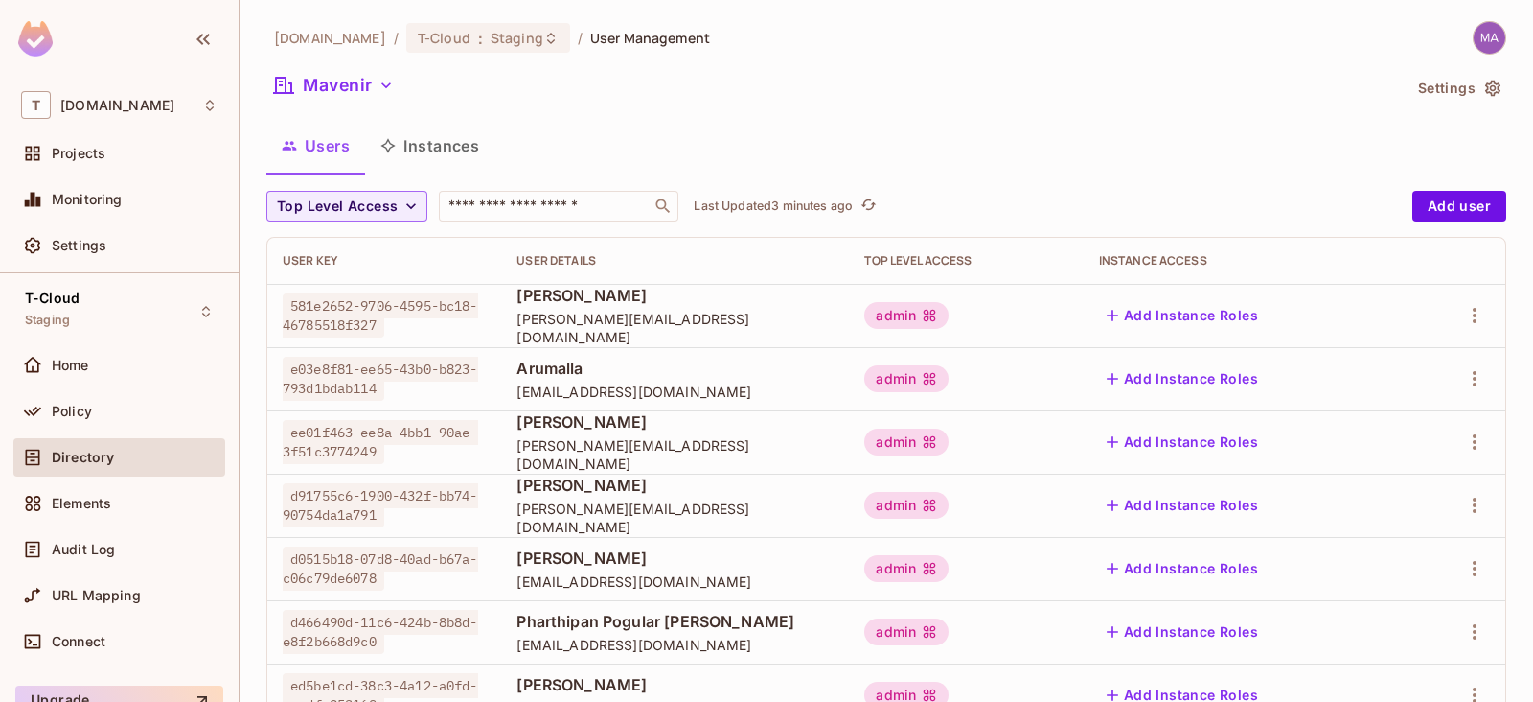
click at [1477, 34] on img at bounding box center [1490, 38] width 32 height 32
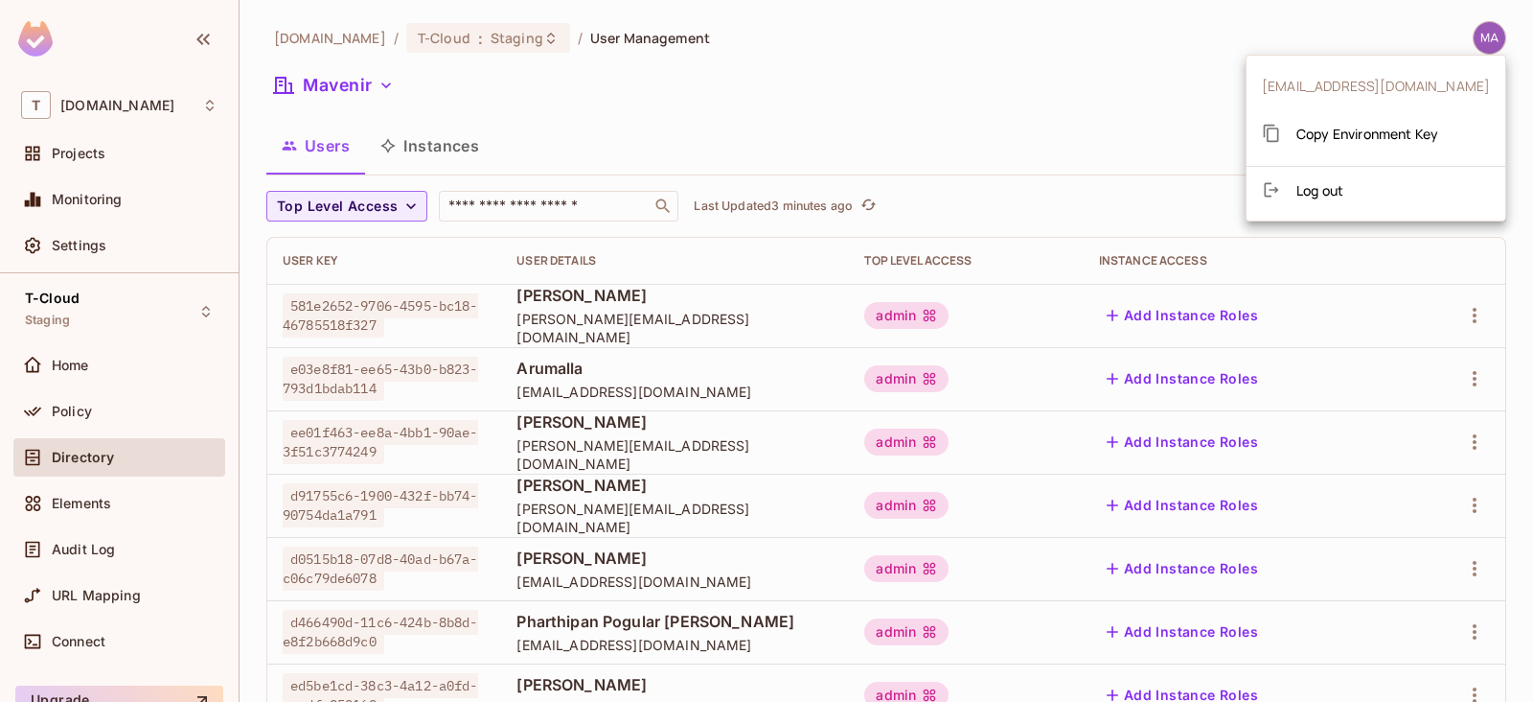
click at [1417, 136] on span "Copy Environment Key" at bounding box center [1368, 134] width 142 height 18
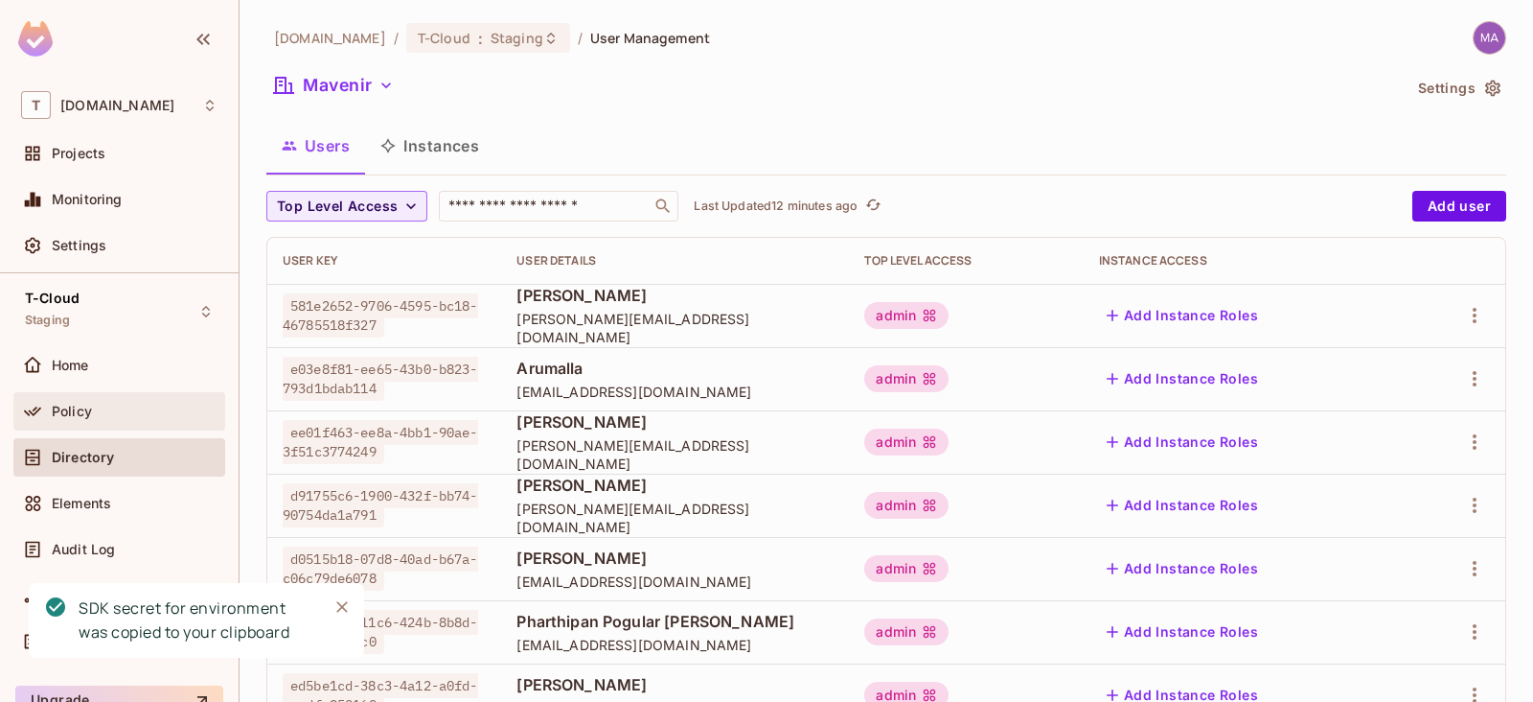
click at [101, 409] on div "Policy" at bounding box center [135, 410] width 166 height 15
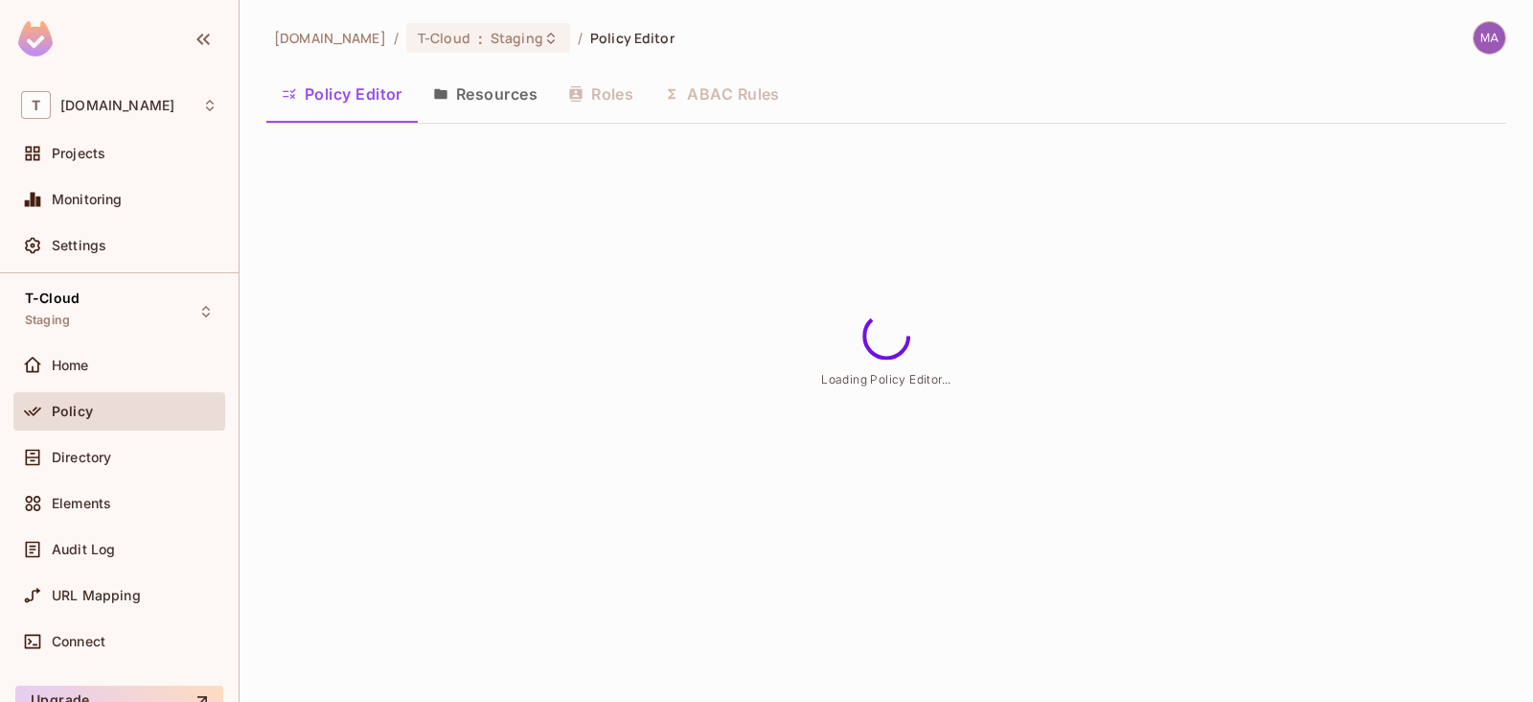
click at [524, 93] on button "Resources" at bounding box center [485, 94] width 135 height 48
click at [473, 91] on div "t-mobile.com / T-Cloud : Staging / Policy Editor Policy Editor Resources Roles …" at bounding box center [887, 351] width 1294 height 702
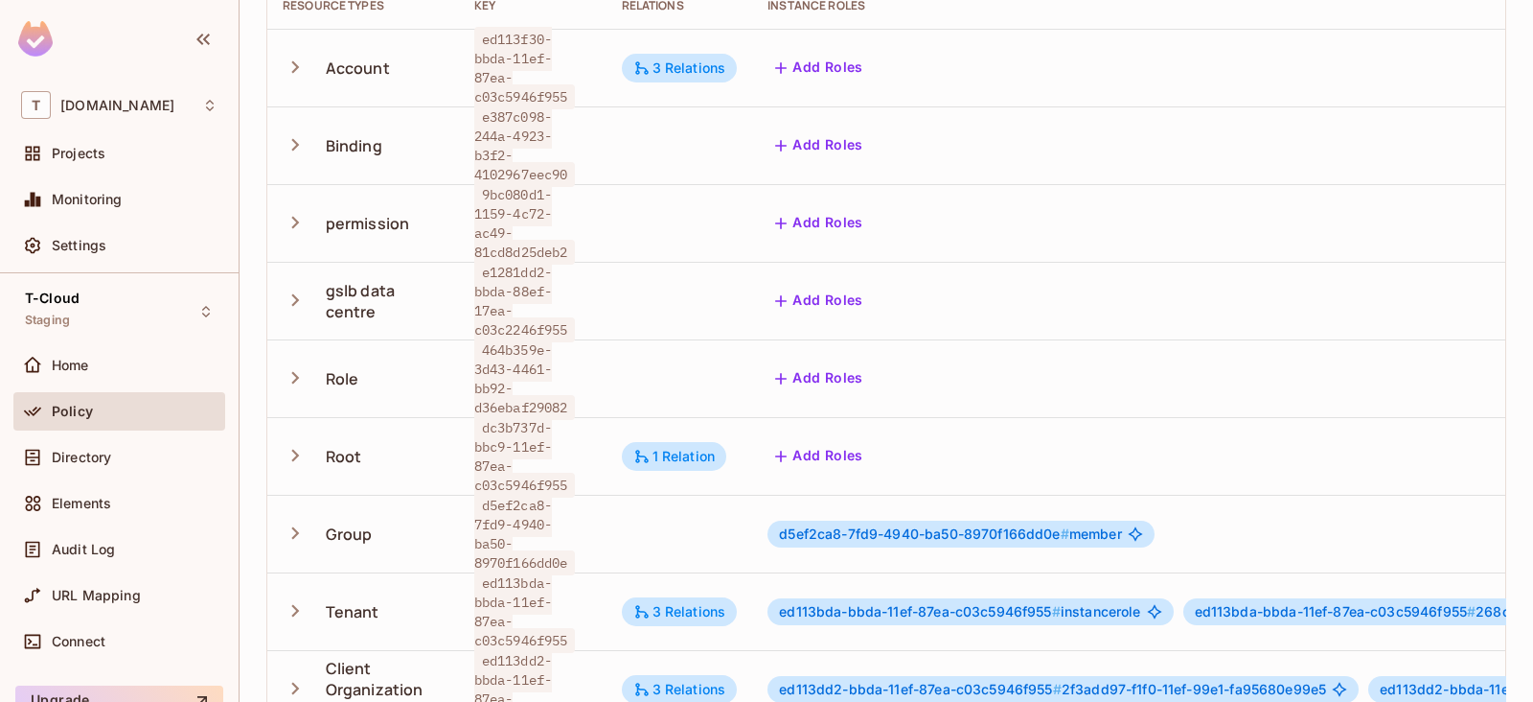
scroll to position [239, 0]
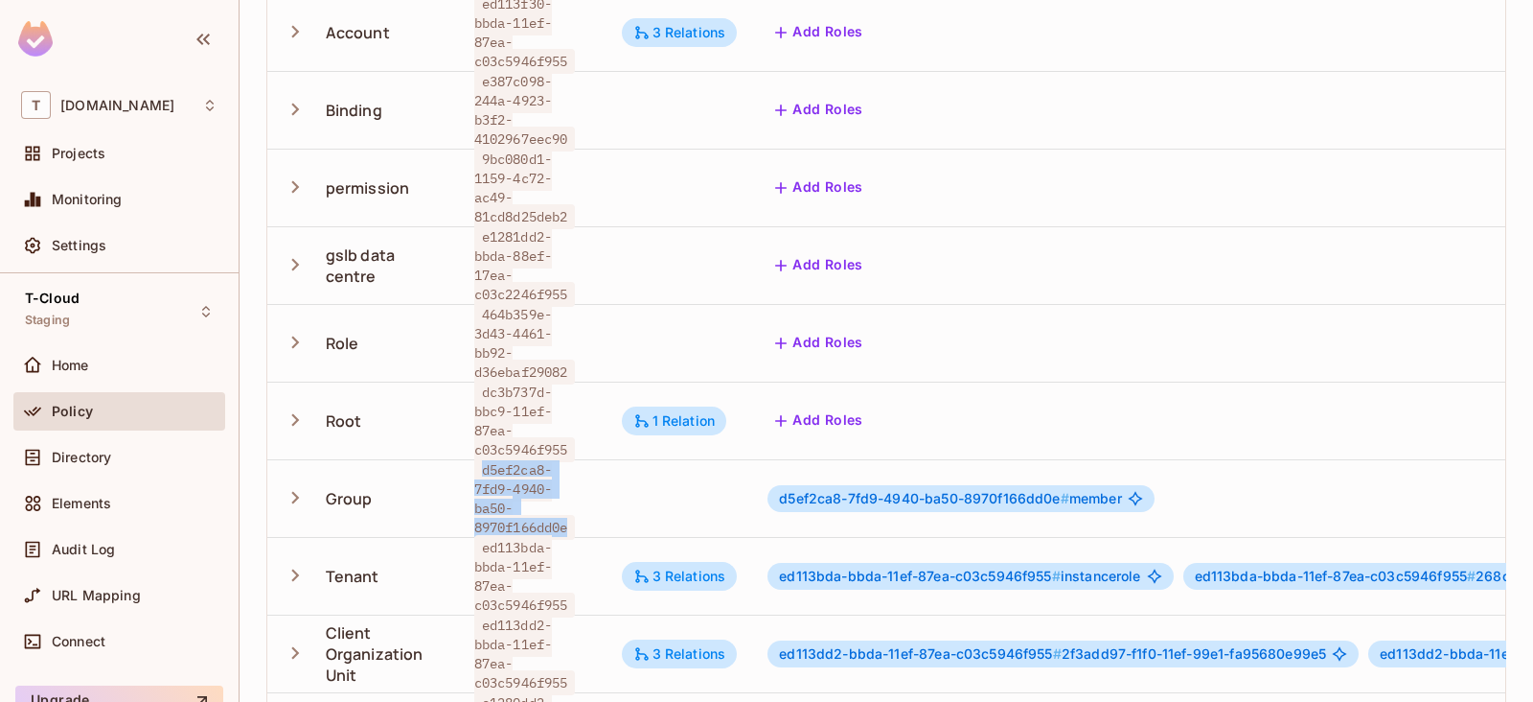
drag, startPoint x: 475, startPoint y: 440, endPoint x: 565, endPoint y: 502, distance: 109.5
click at [565, 502] on span "d5ef2ca8-7fd9-4940-ba50-8970f166dd0e" at bounding box center [525, 498] width 102 height 82
copy span "d5ef2ca8-7fd9-4940-ba50-8970f166dd0e"
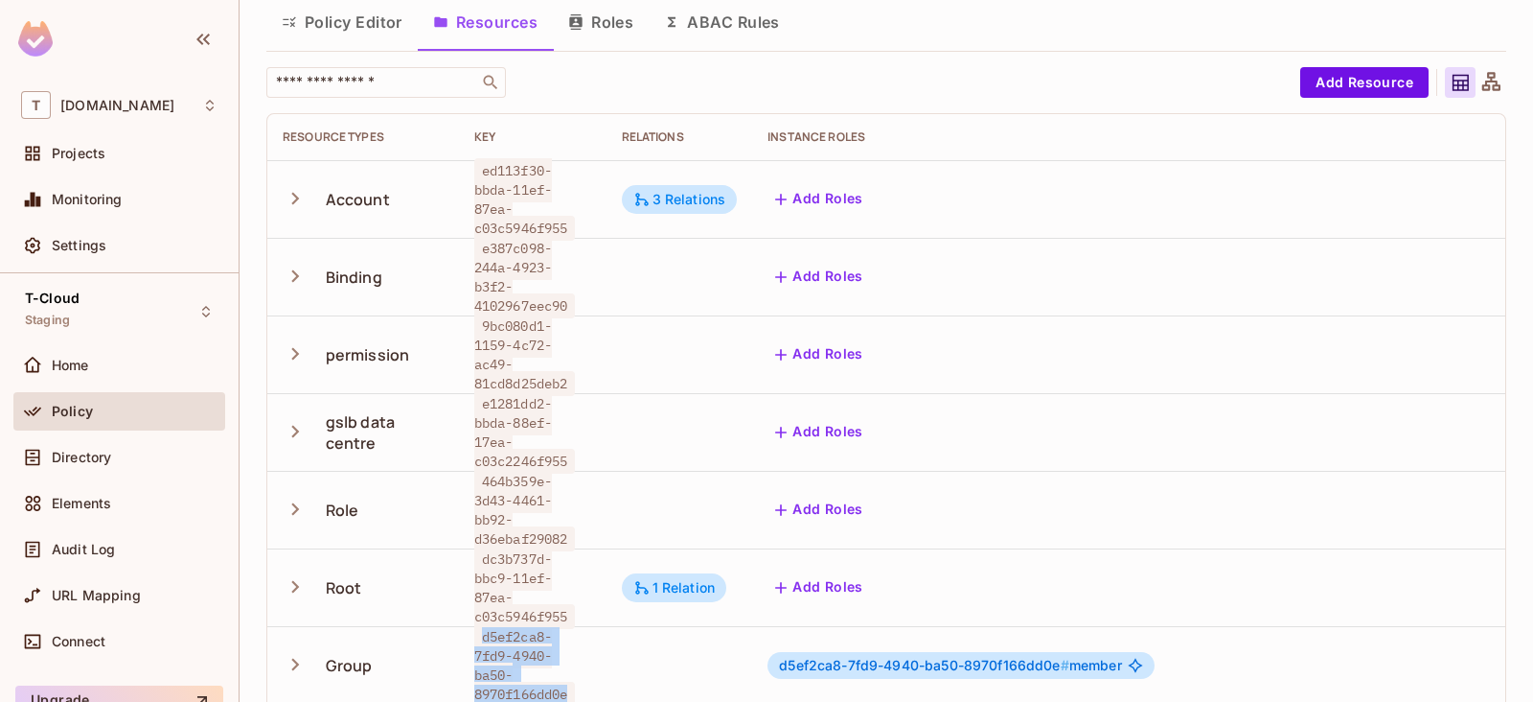
scroll to position [0, 0]
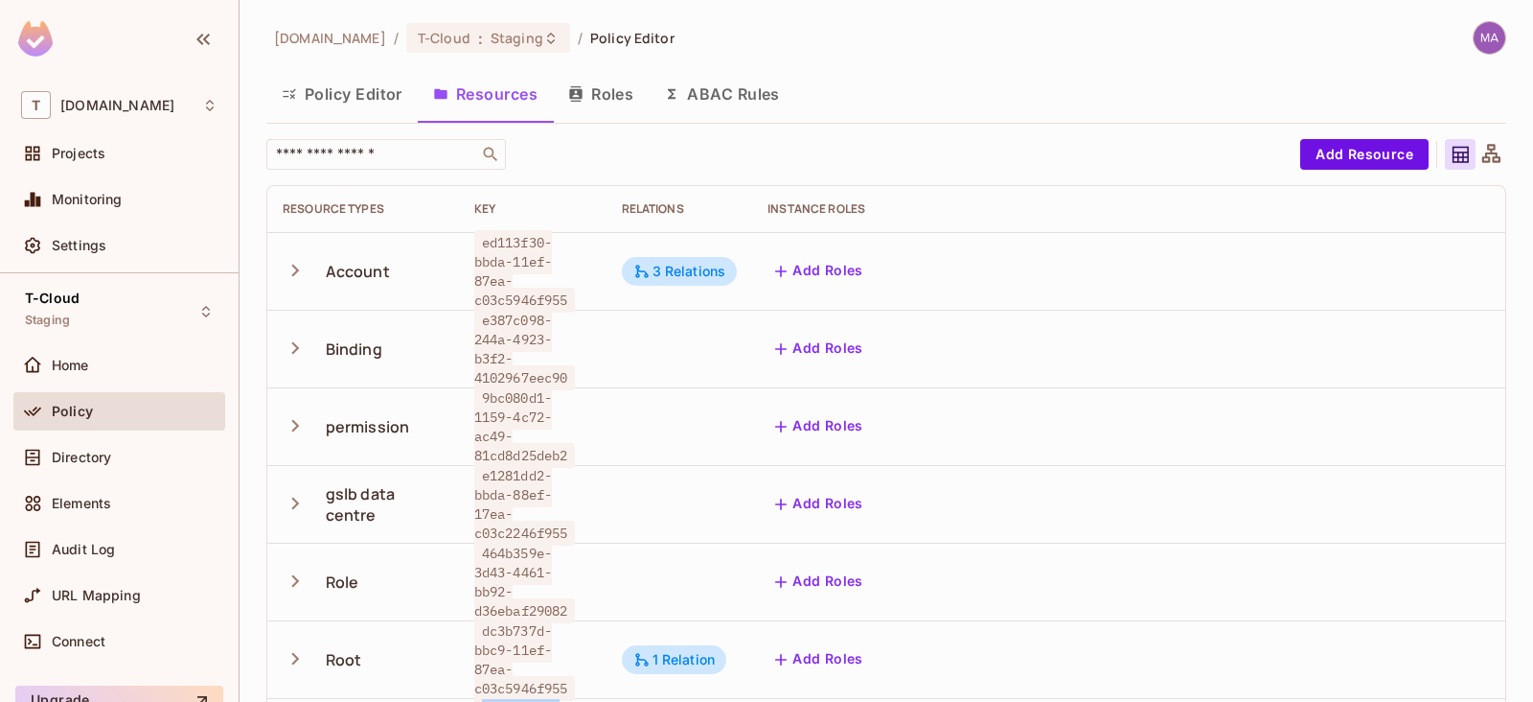
click at [606, 98] on button "Roles" at bounding box center [601, 94] width 96 height 48
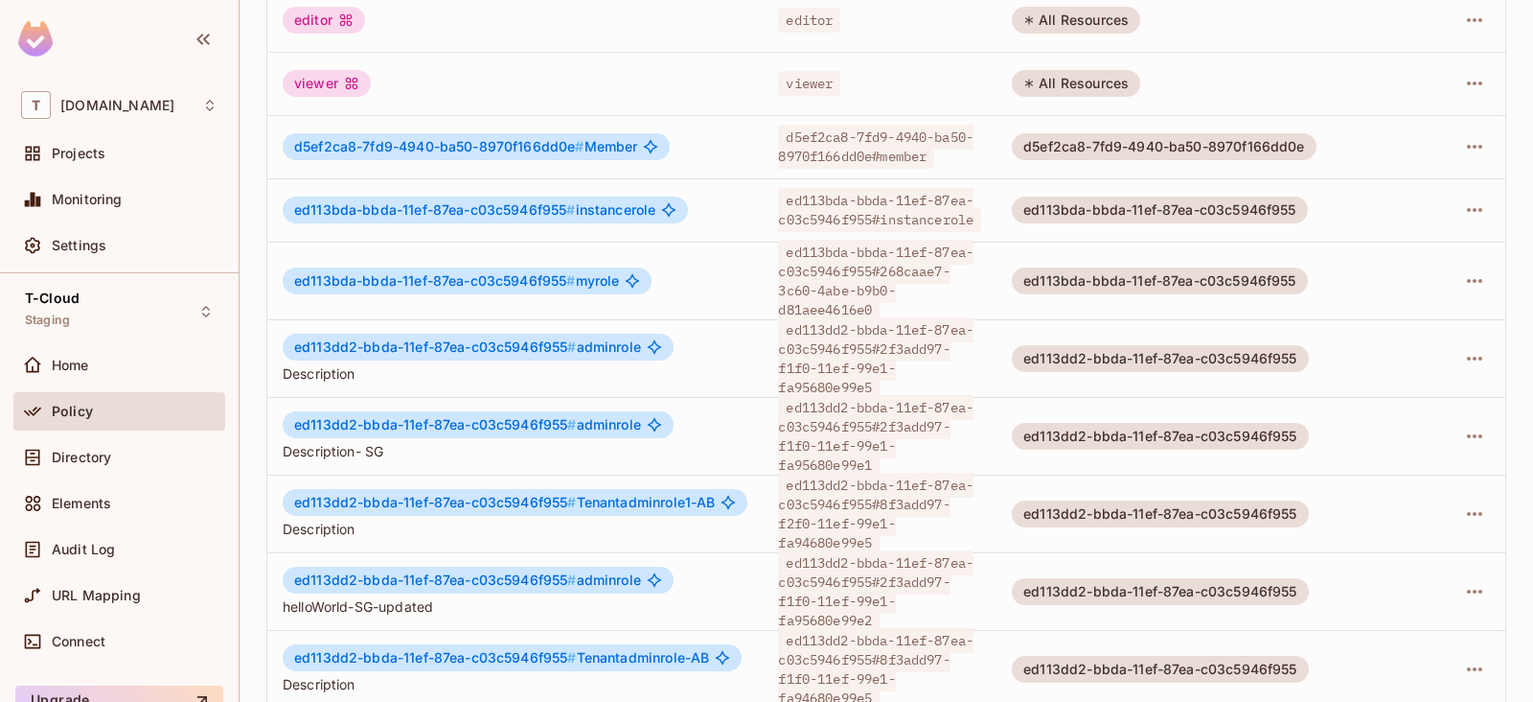
scroll to position [385, 0]
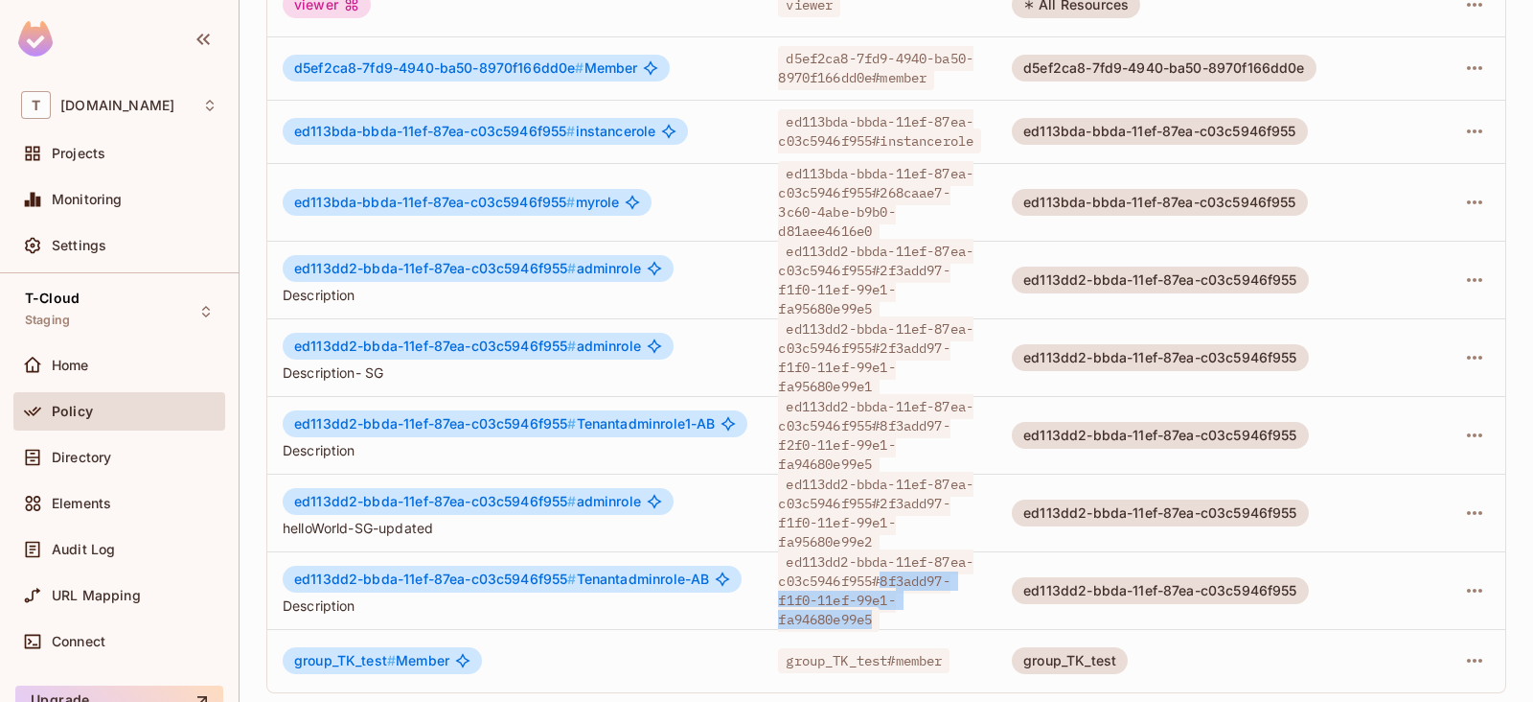
drag, startPoint x: 885, startPoint y: 560, endPoint x: 882, endPoint y: 587, distance: 27.0
click at [882, 587] on span "ed113dd2-bbda-11ef-87ea-c03c5946f955#8f3add97-f1f0-11ef-99e1-fa94680e99e5" at bounding box center [876, 590] width 196 height 82
copy span "8f3add97-f1f0-11ef-99e1-fa94680e99e5"
click at [423, 596] on span "Description" at bounding box center [515, 605] width 465 height 18
drag, startPoint x: 580, startPoint y: 553, endPoint x: 878, endPoint y: 499, distance: 302.9
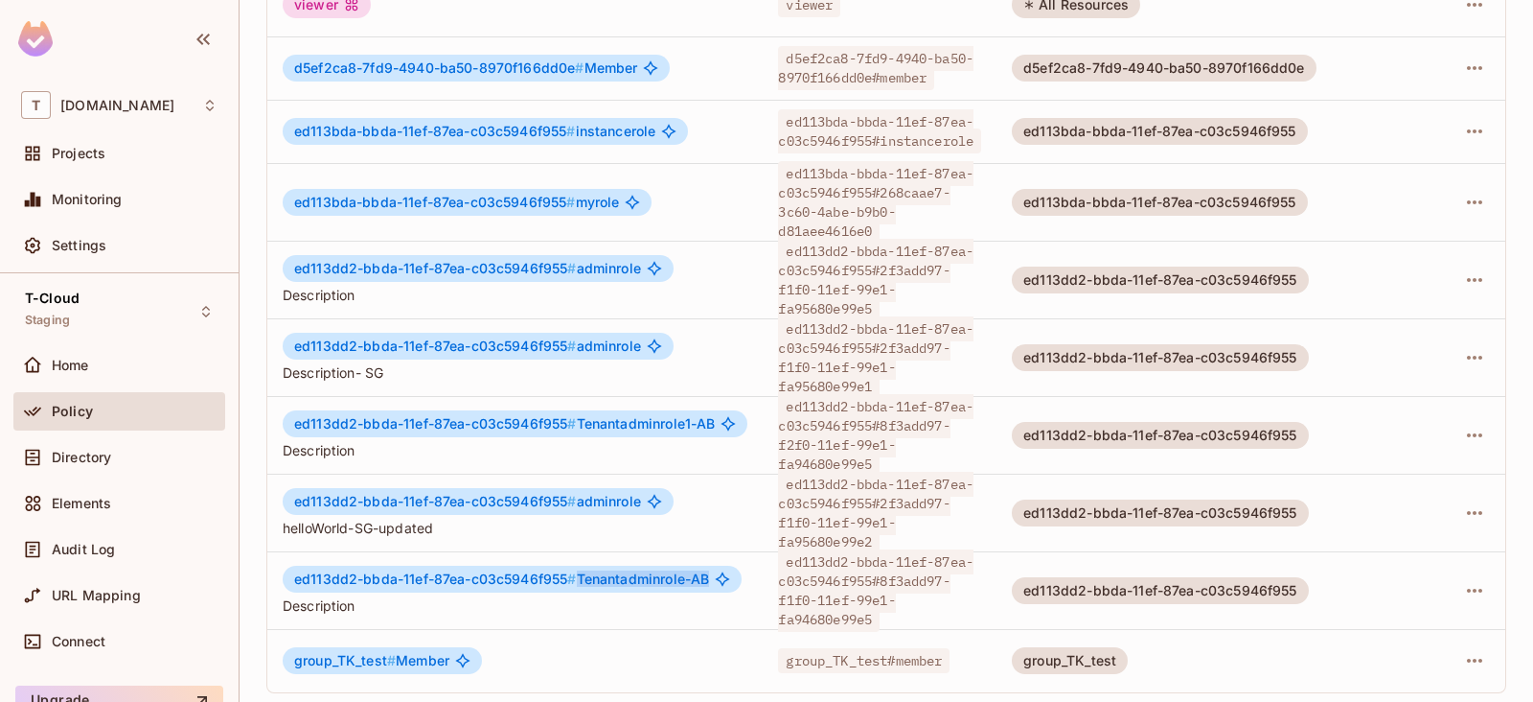
click at [714, 565] on div "ed113dd2-bbda-11ef-87ea-c03c5946f955 # Tenantadminrole-AB" at bounding box center [512, 578] width 459 height 27
copy span "Tenantadminrole-AB"
drag, startPoint x: 644, startPoint y: 478, endPoint x: 301, endPoint y: 482, distance: 343.1
click at [301, 488] on div "ed113dd2-bbda-11ef-87ea-c03c5946f955 # adminrole" at bounding box center [478, 501] width 391 height 27
drag, startPoint x: 884, startPoint y: 476, endPoint x: 874, endPoint y: 522, distance: 47.0
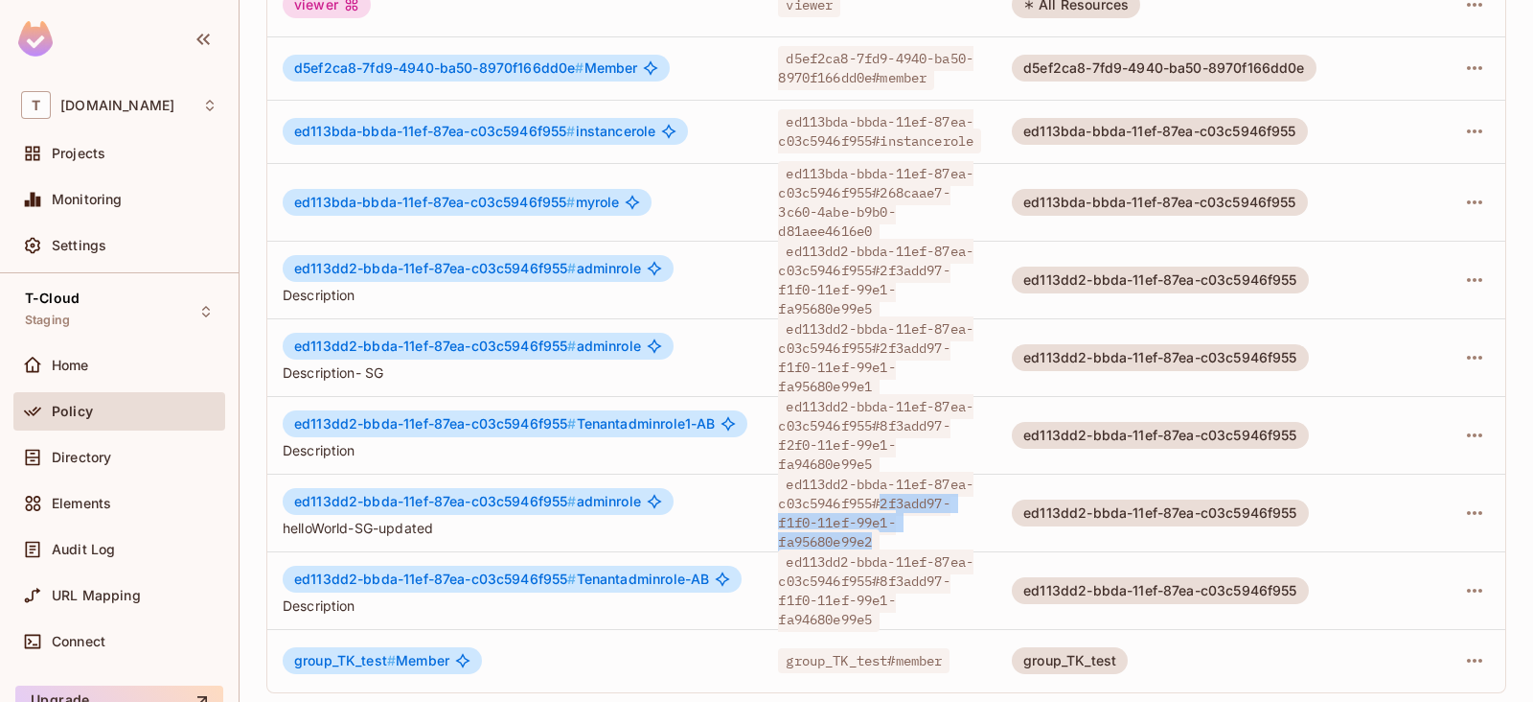
click at [874, 522] on span "ed113dd2-bbda-11ef-87ea-c03c5946f955#2f3add97-f1f0-11ef-99e1-fa95680e99e2" at bounding box center [876, 513] width 196 height 82
copy span "2f3add97-f1f0-11ef-99e1-fa95680e99e2"
drag, startPoint x: 643, startPoint y: 478, endPoint x: 577, endPoint y: 483, distance: 66.3
click at [577, 488] on div "ed113dd2-bbda-11ef-87ea-c03c5946f955 # adminrole" at bounding box center [478, 501] width 391 height 27
copy span "adminrole"
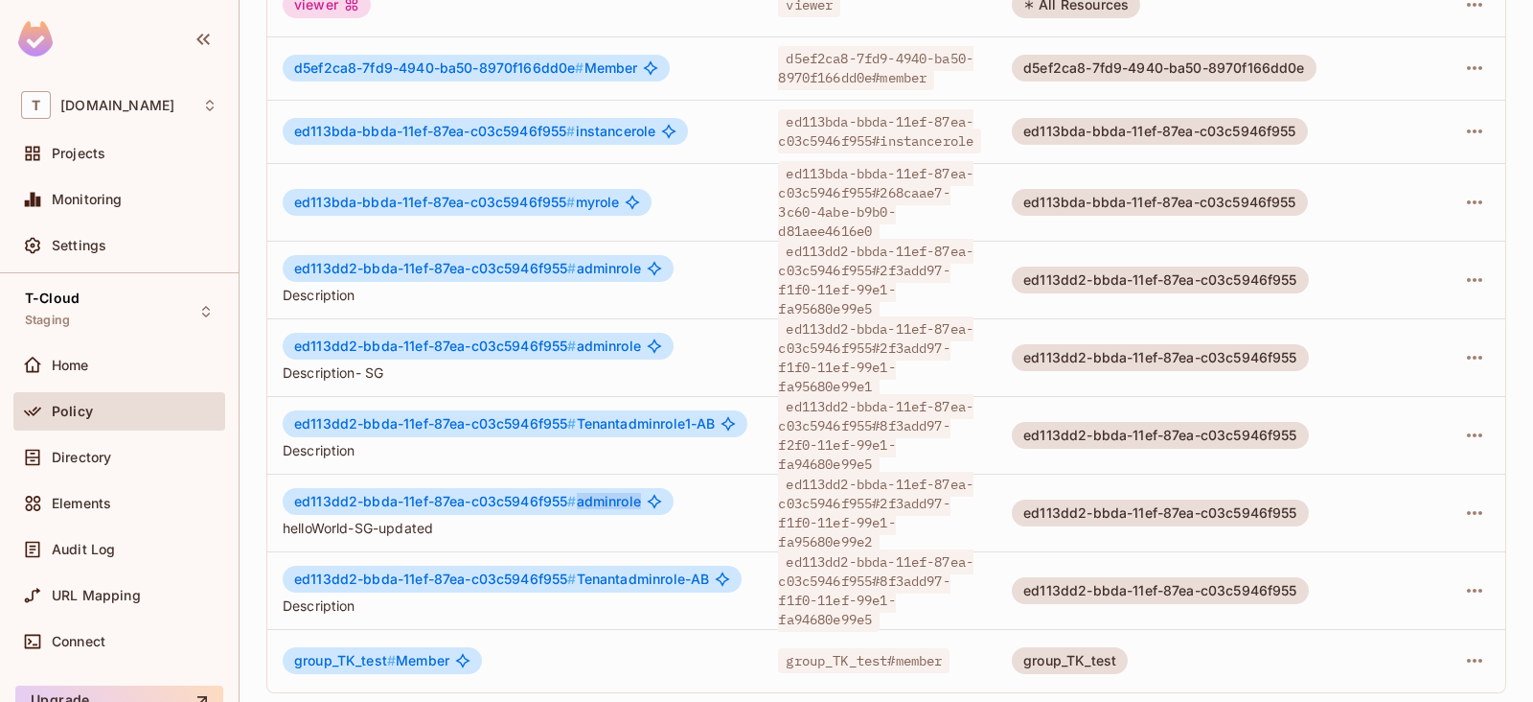
scroll to position [0, 0]
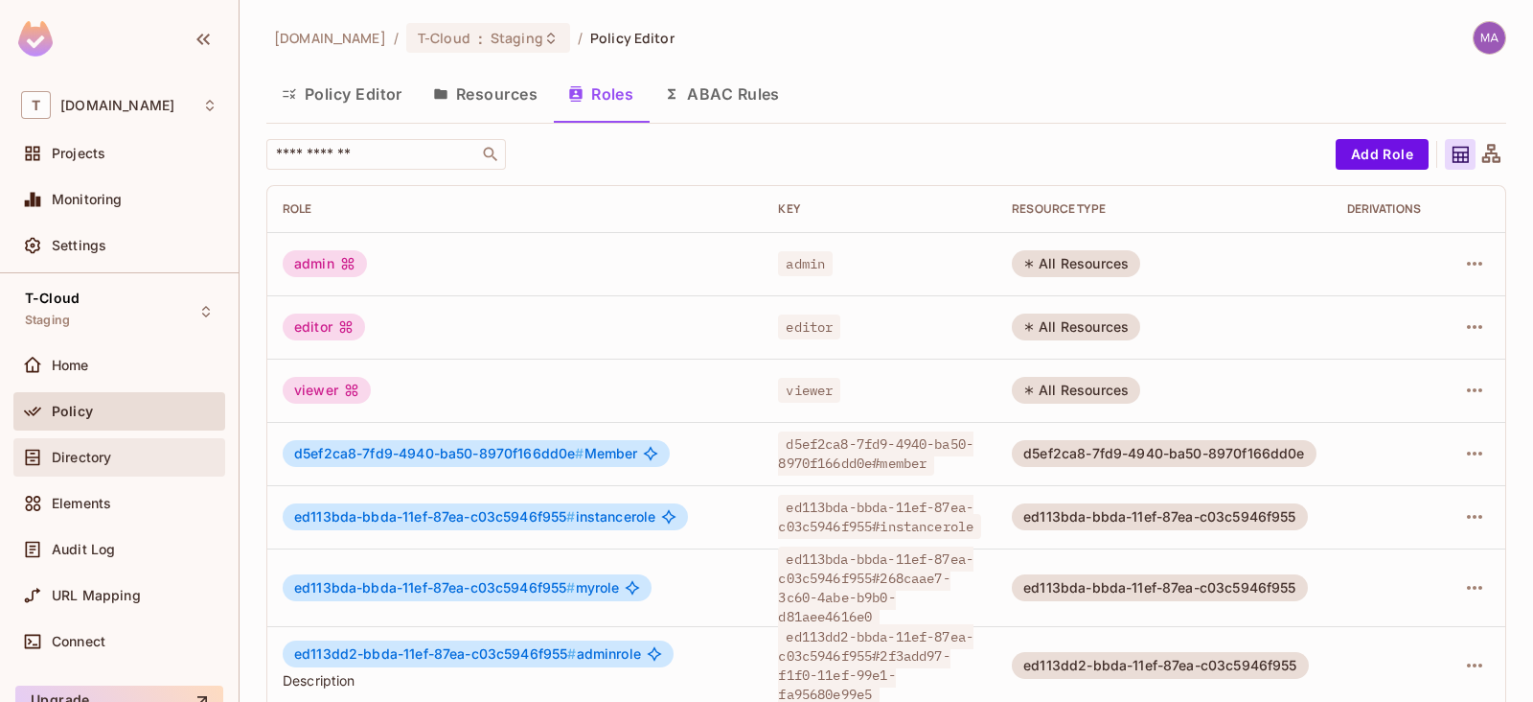
click at [153, 450] on div "Directory" at bounding box center [135, 456] width 166 height 15
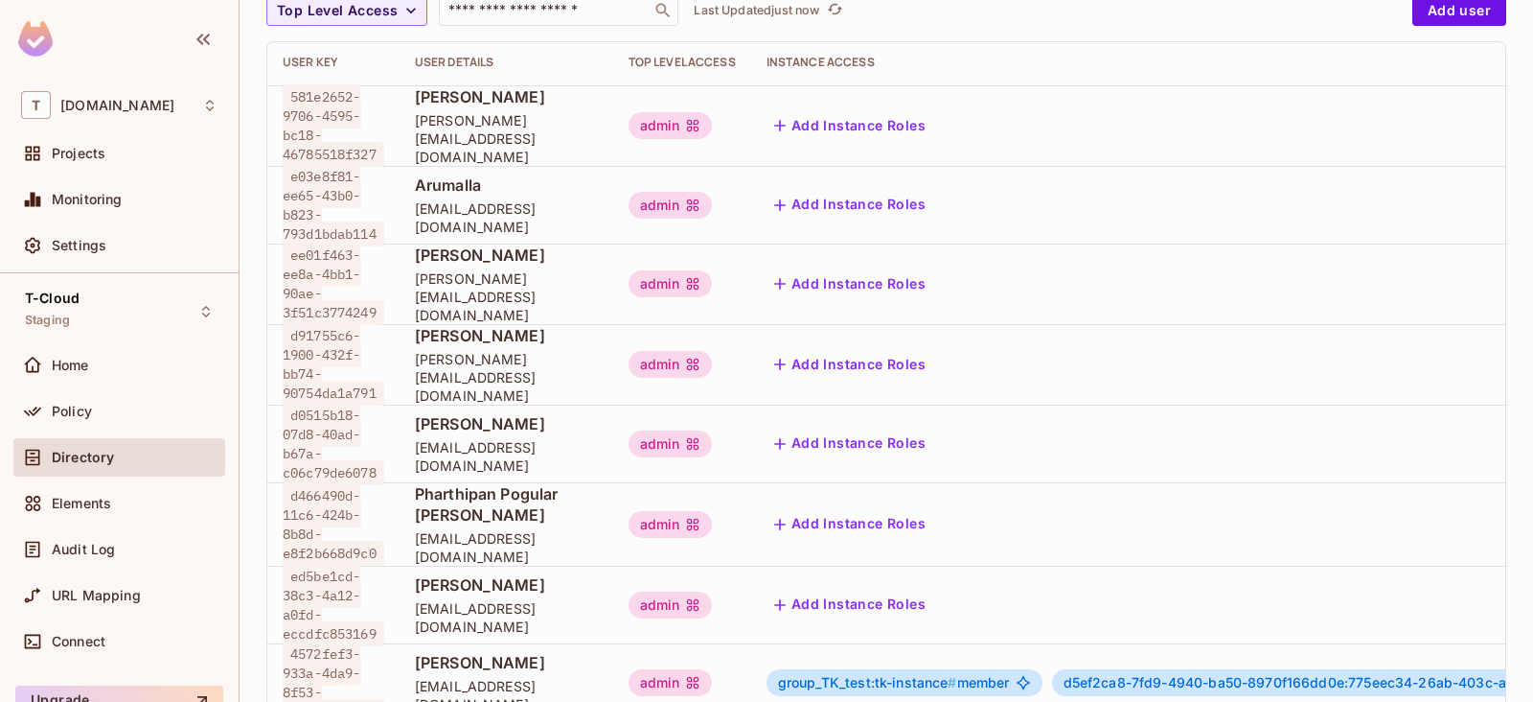
scroll to position [359, 0]
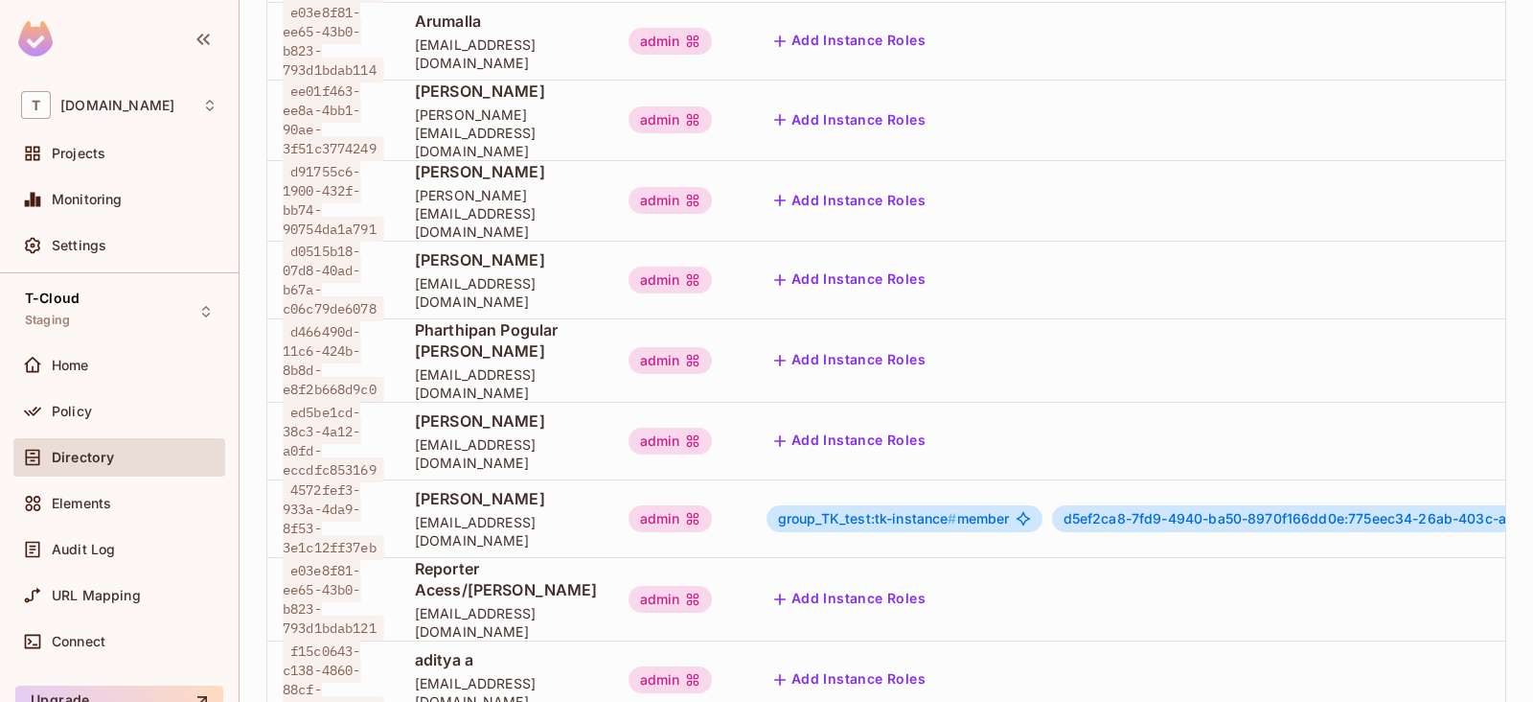
click at [326, 506] on span "4572fef3-933a-4da9-8f53-3e1c12ff37eb" at bounding box center [334, 518] width 102 height 82
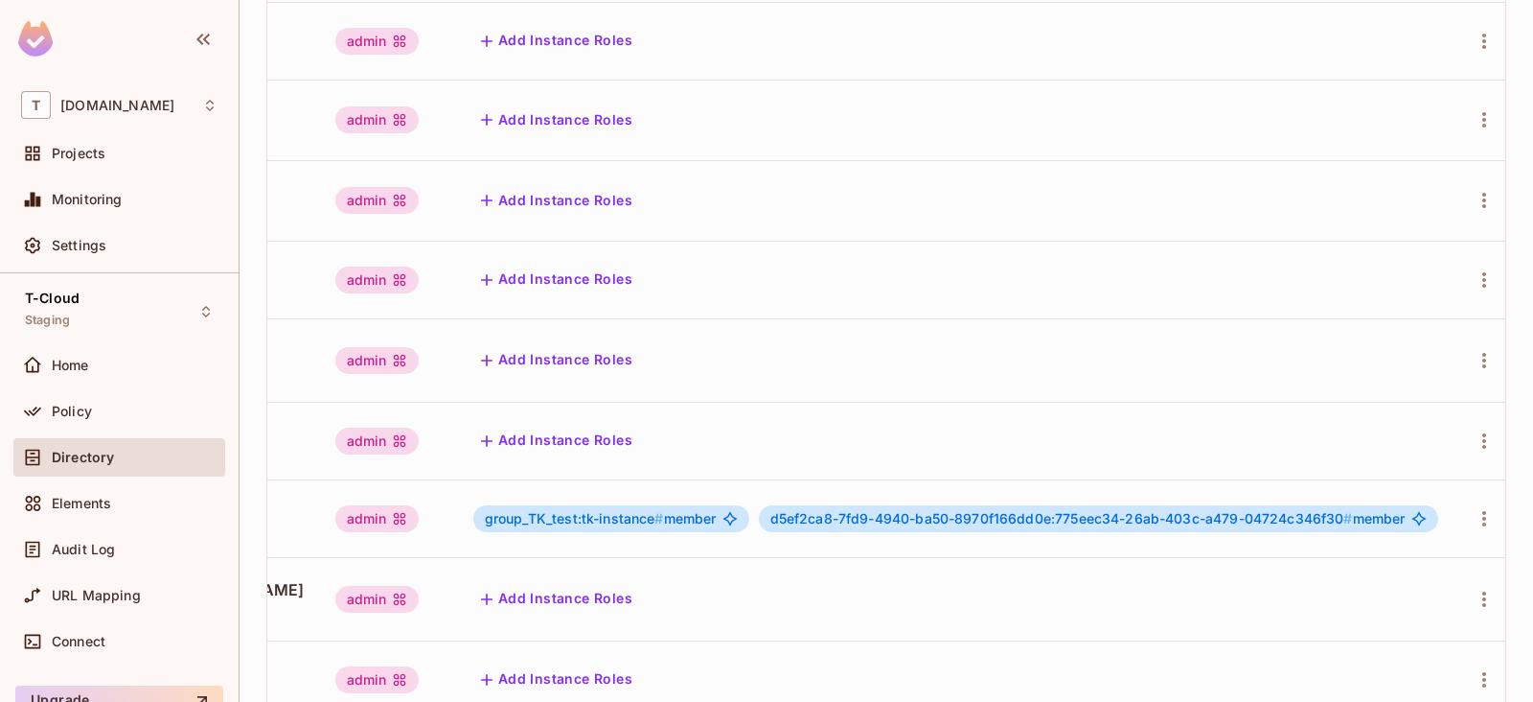
scroll to position [3, 357]
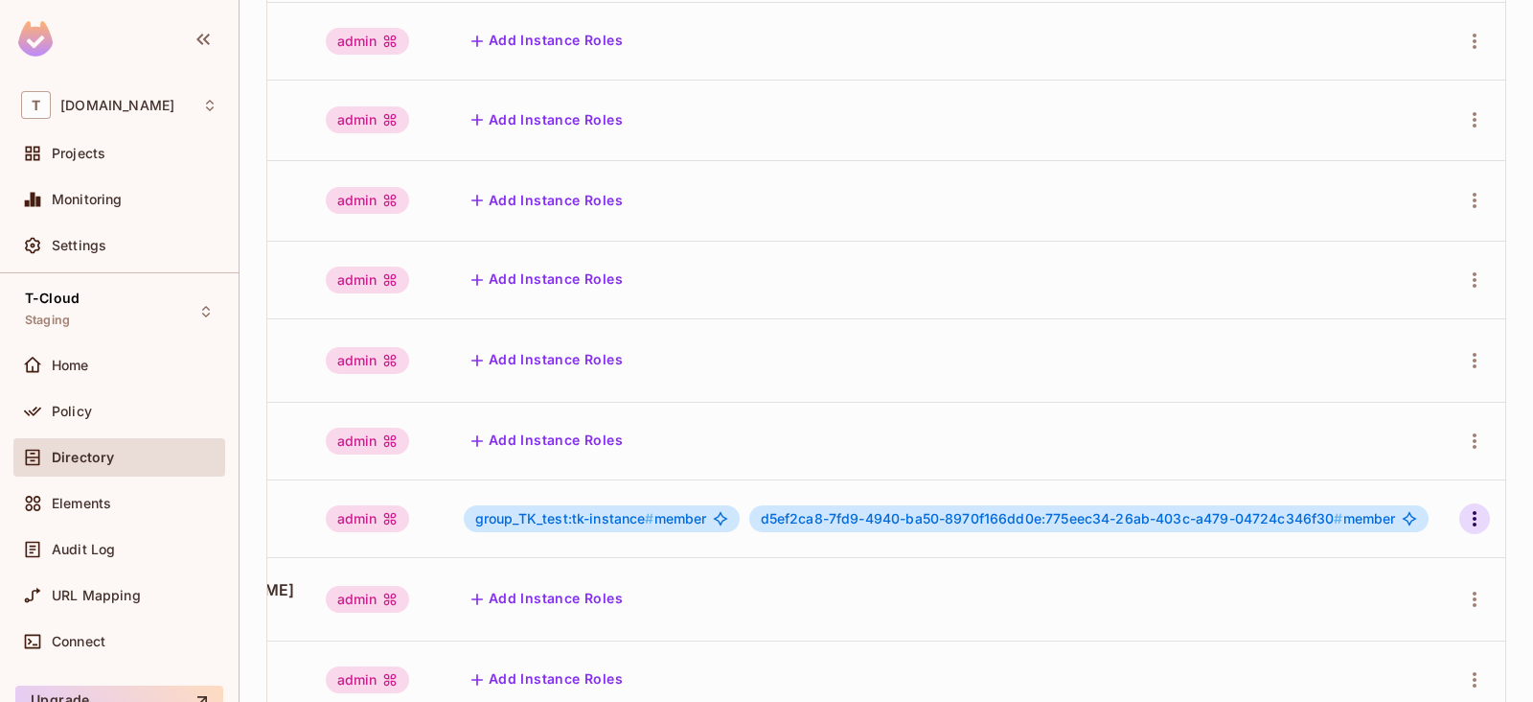
click at [1463, 507] on icon "button" at bounding box center [1474, 518] width 23 height 23
click at [1371, 534] on span "Edit" at bounding box center [1355, 527] width 37 height 31
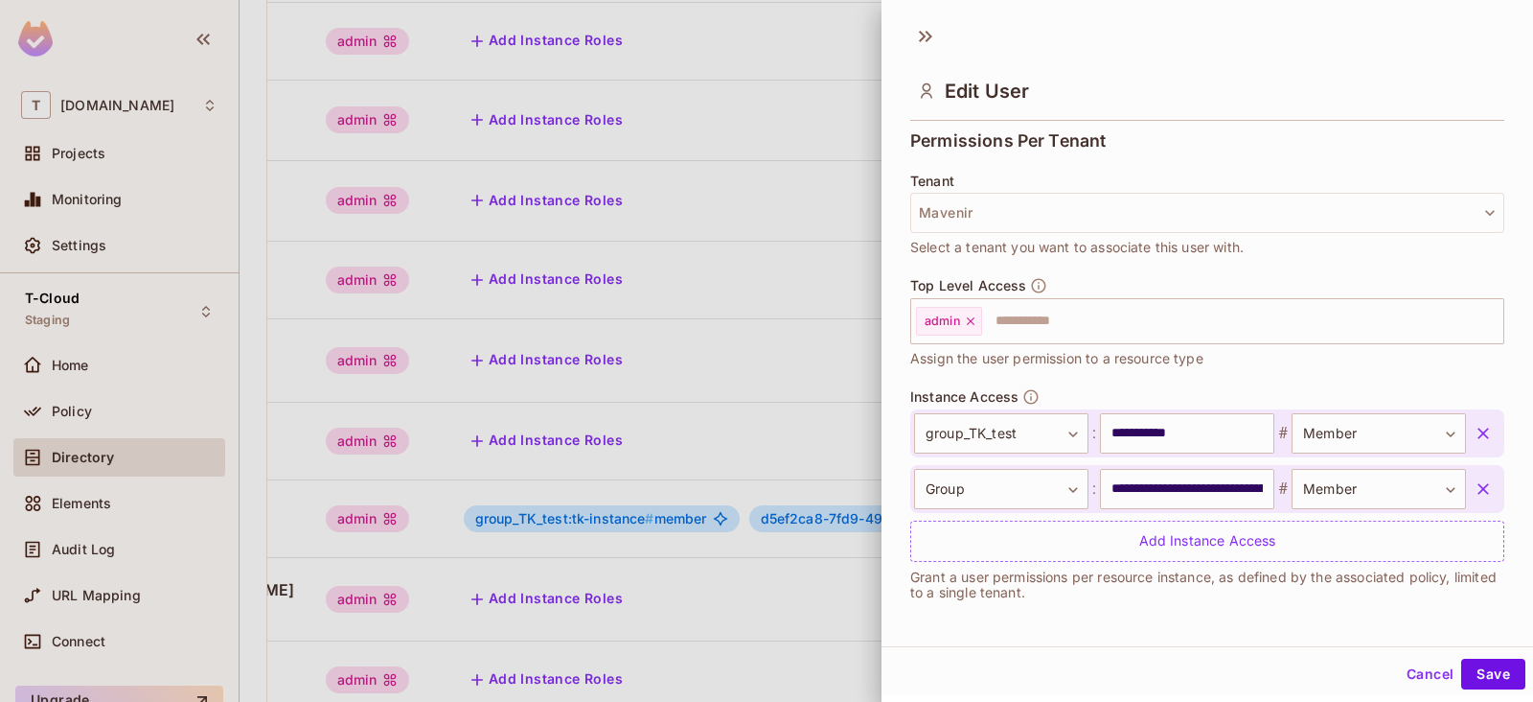
scroll to position [3, 0]
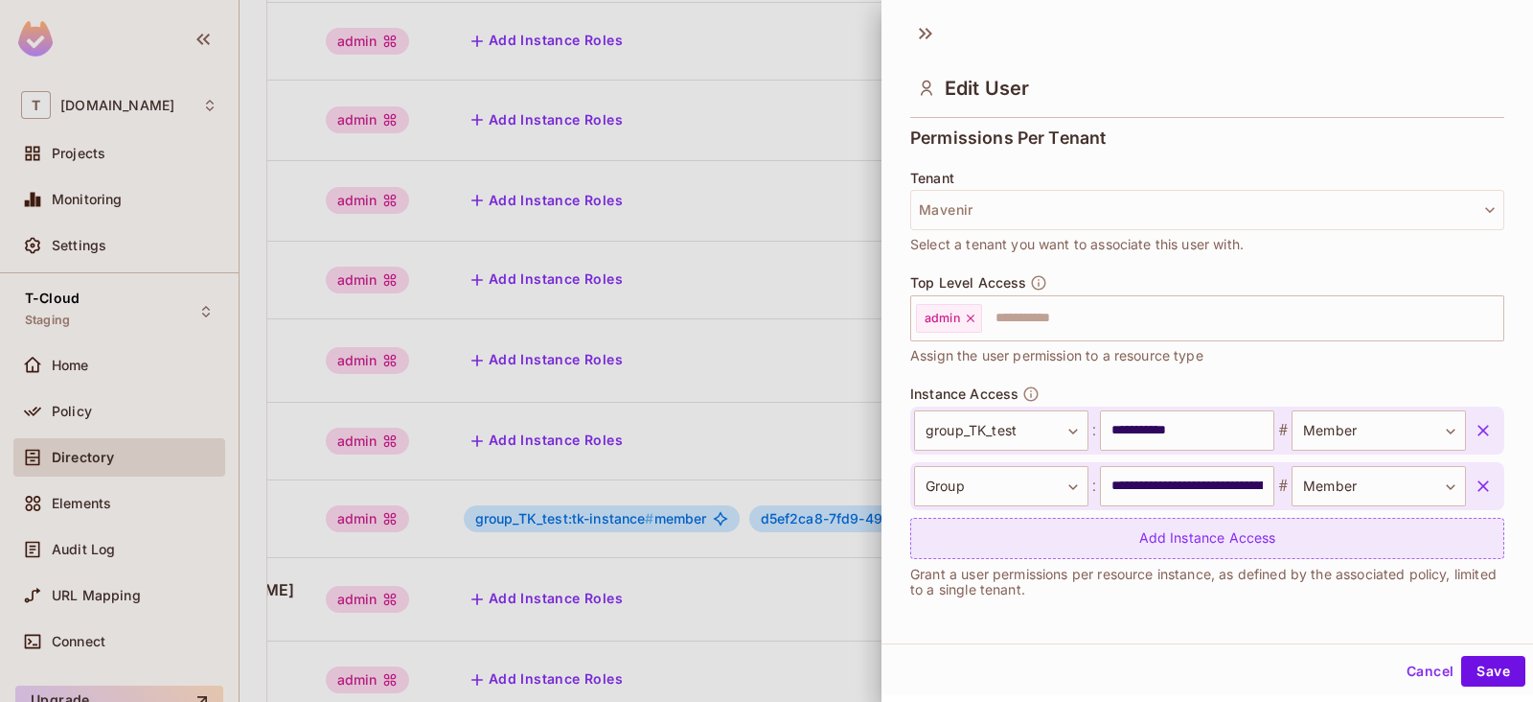
click at [1171, 527] on div "Add Instance Access" at bounding box center [1207, 538] width 594 height 41
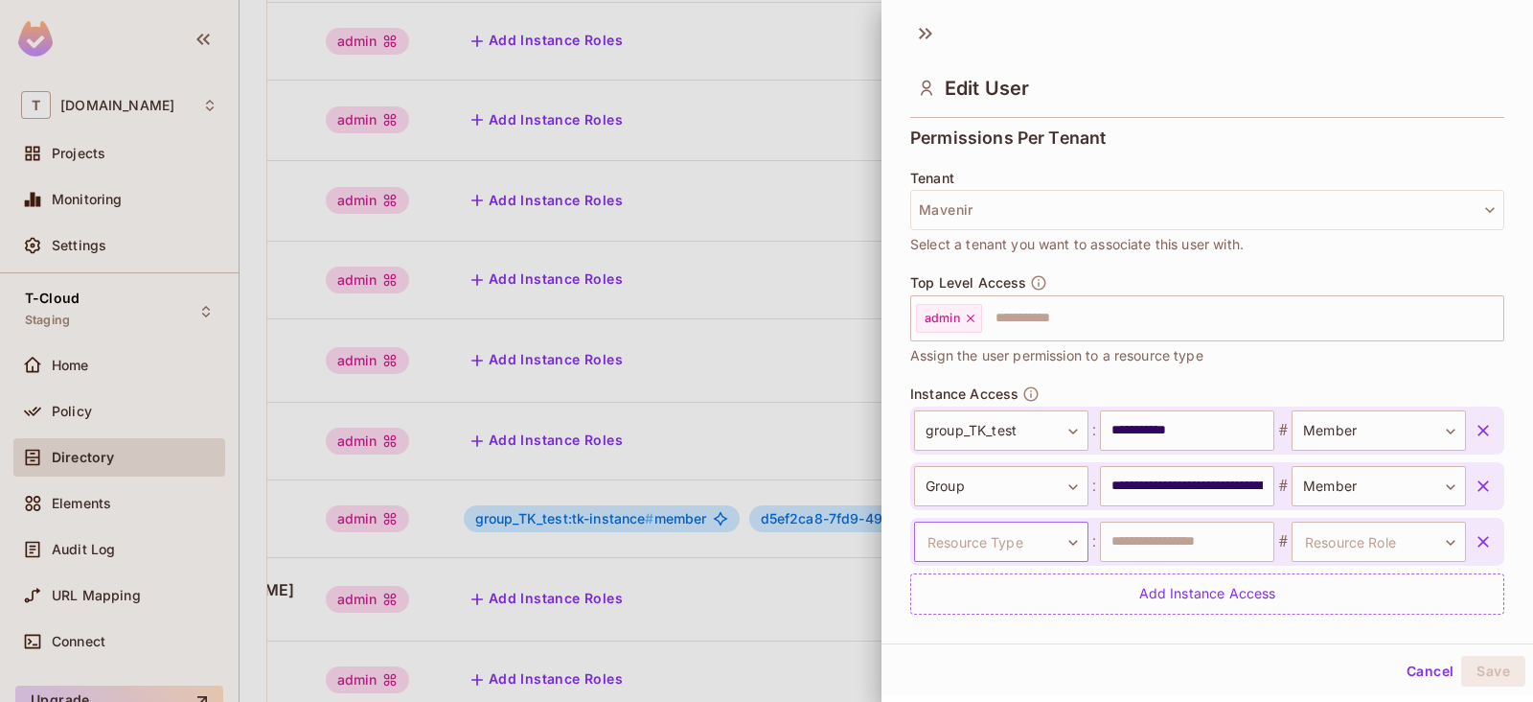
click at [1067, 541] on body "T t-mobile.com Projects Monitoring Settings T-Cloud Staging Home Policy Directo…" at bounding box center [766, 351] width 1533 height 702
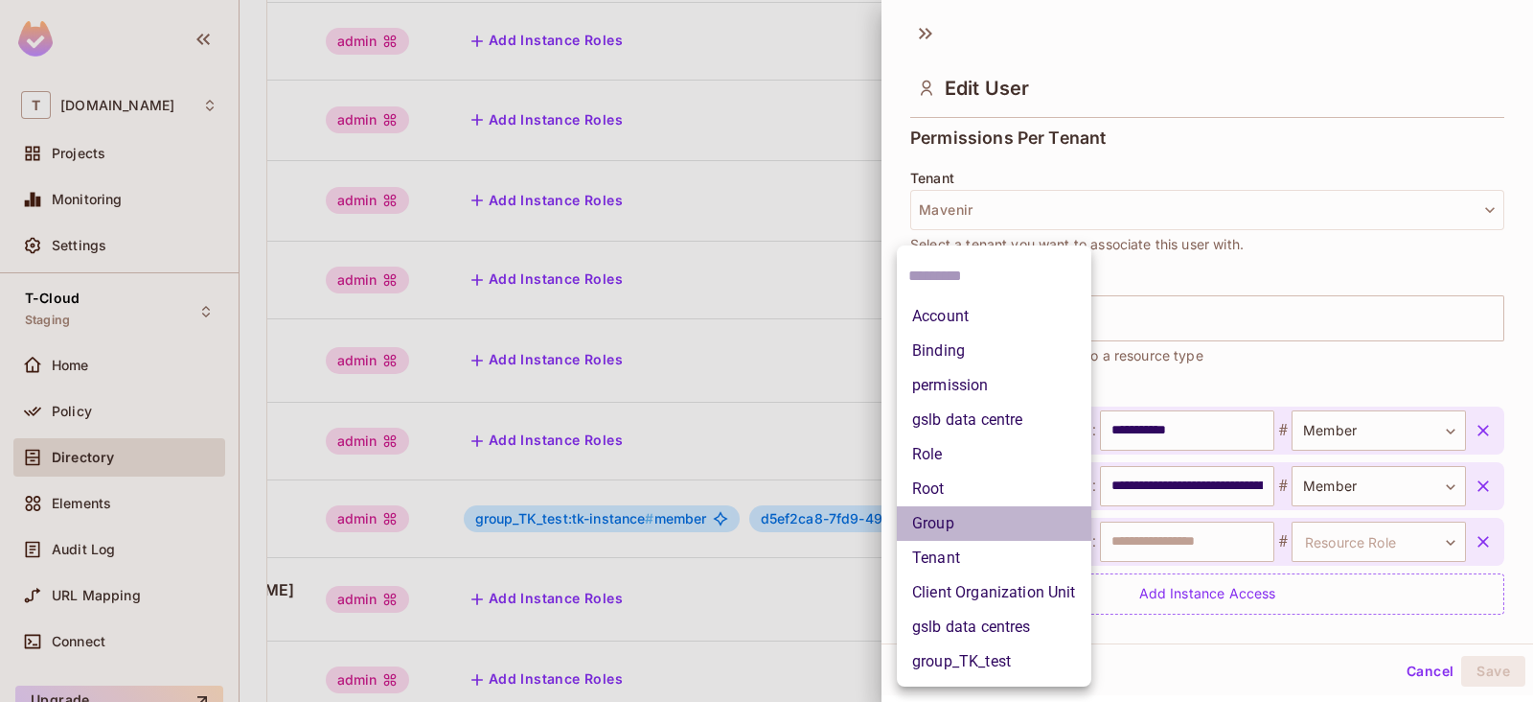
drag, startPoint x: 1063, startPoint y: 517, endPoint x: 1160, endPoint y: 514, distance: 96.8
click at [1062, 517] on li "Group" at bounding box center [994, 523] width 195 height 35
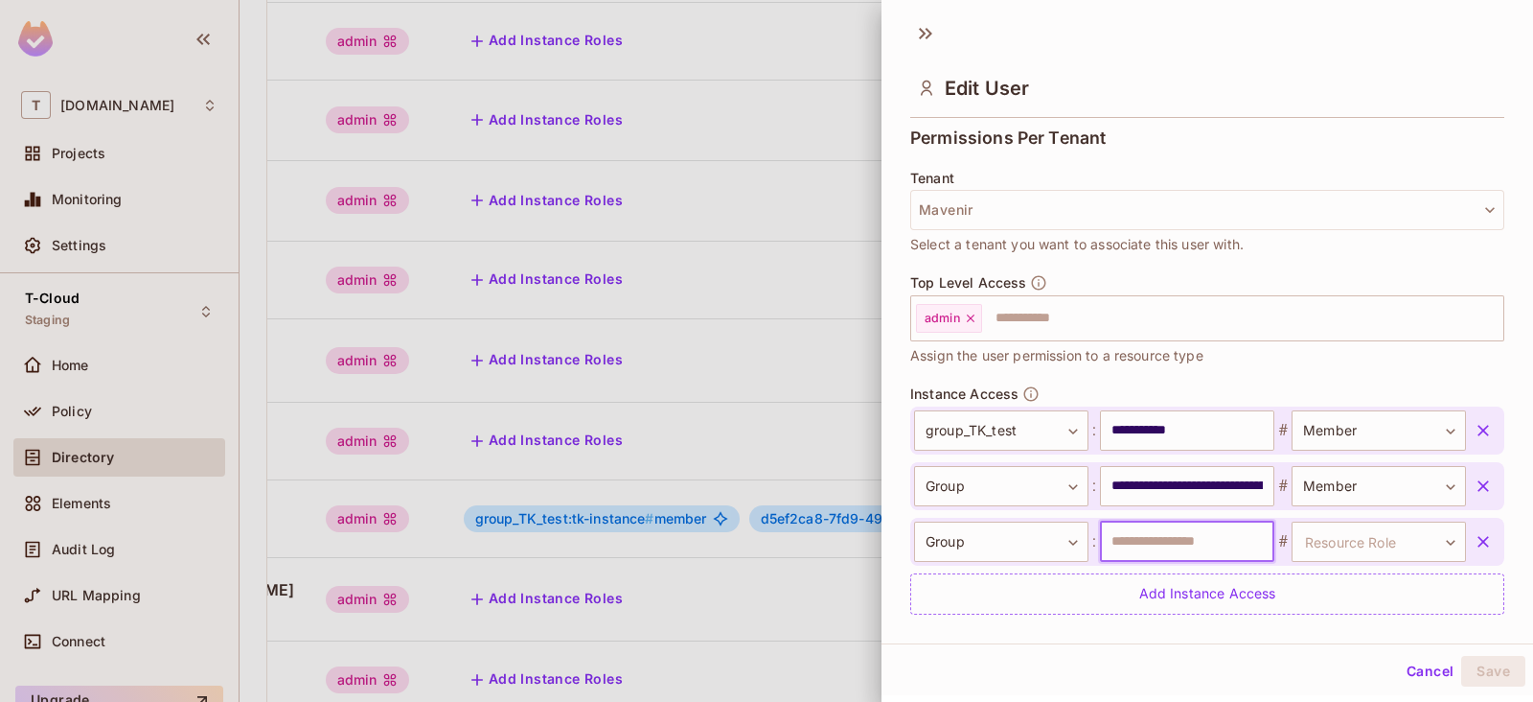
click at [1142, 530] on input "text" at bounding box center [1187, 541] width 174 height 40
click at [1142, 491] on input "**********" at bounding box center [1187, 486] width 174 height 40
click at [1474, 532] on icon "button" at bounding box center [1483, 541] width 19 height 19
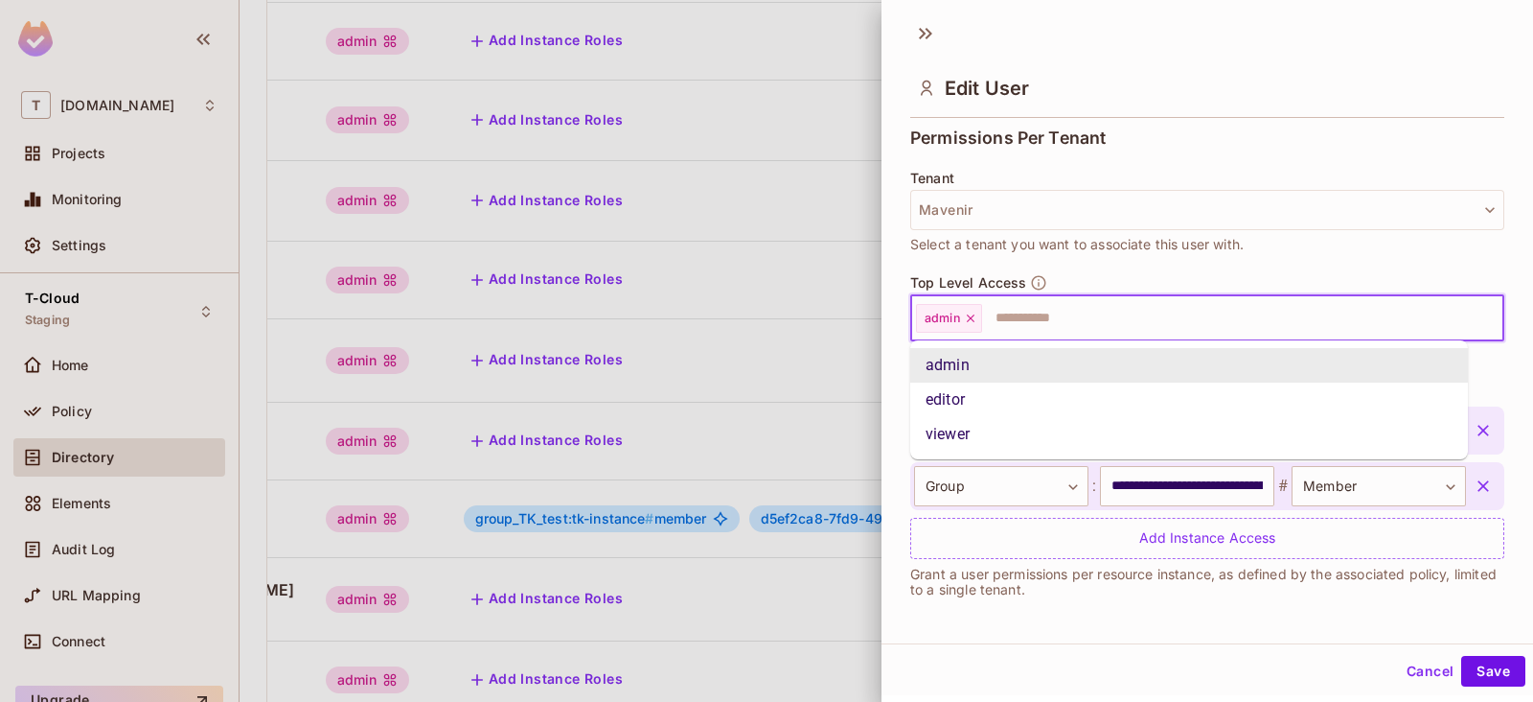
click at [1049, 315] on input "text" at bounding box center [1225, 318] width 483 height 38
